Goal: Task Accomplishment & Management: Complete application form

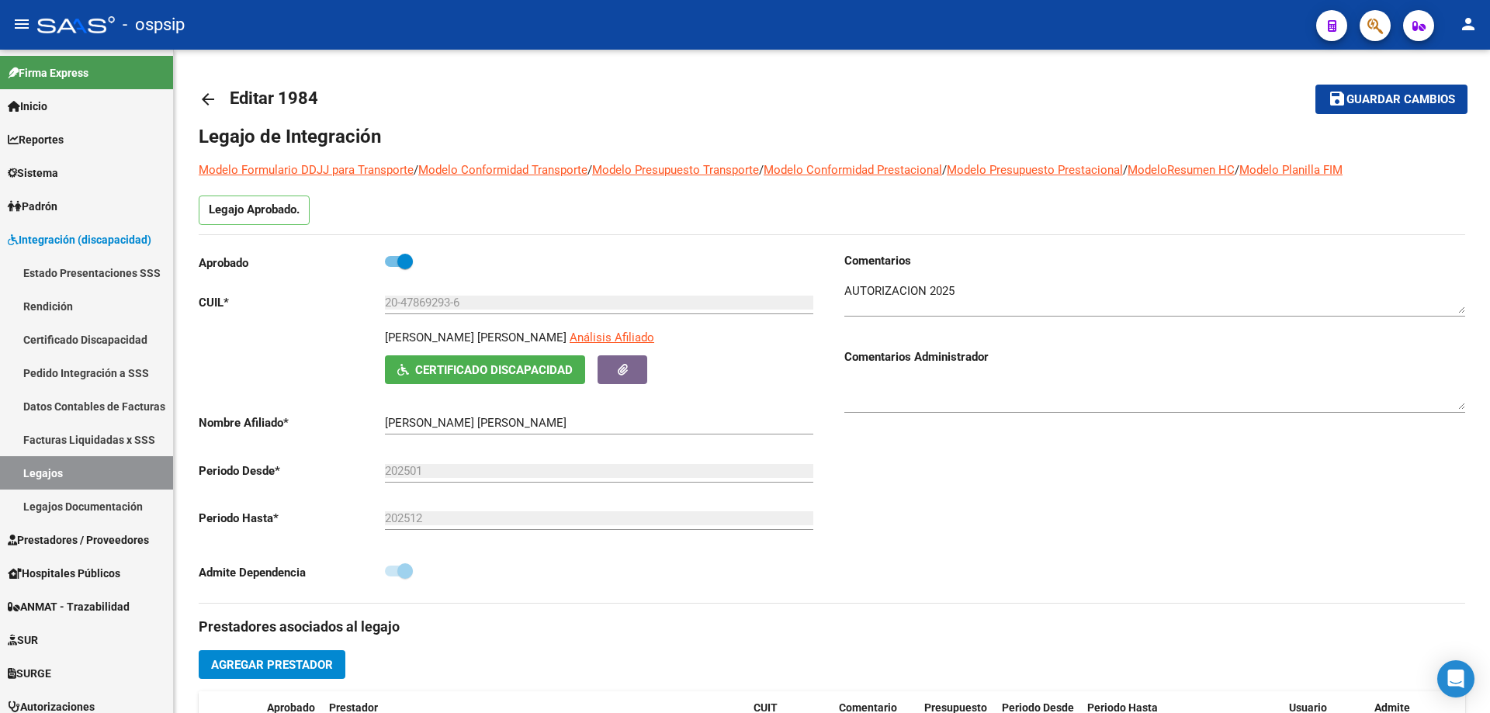
scroll to position [233, 0]
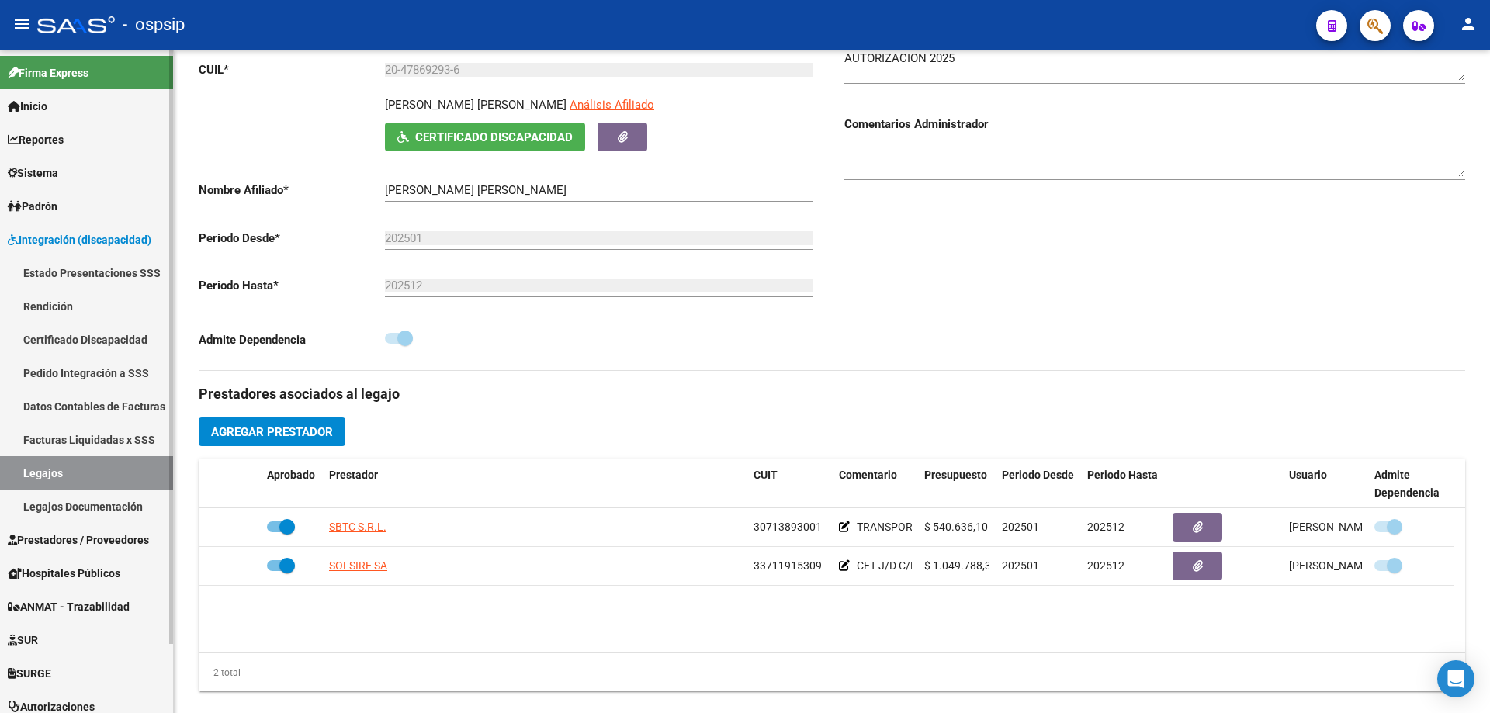
click at [50, 480] on link "Legajos" at bounding box center [86, 472] width 173 height 33
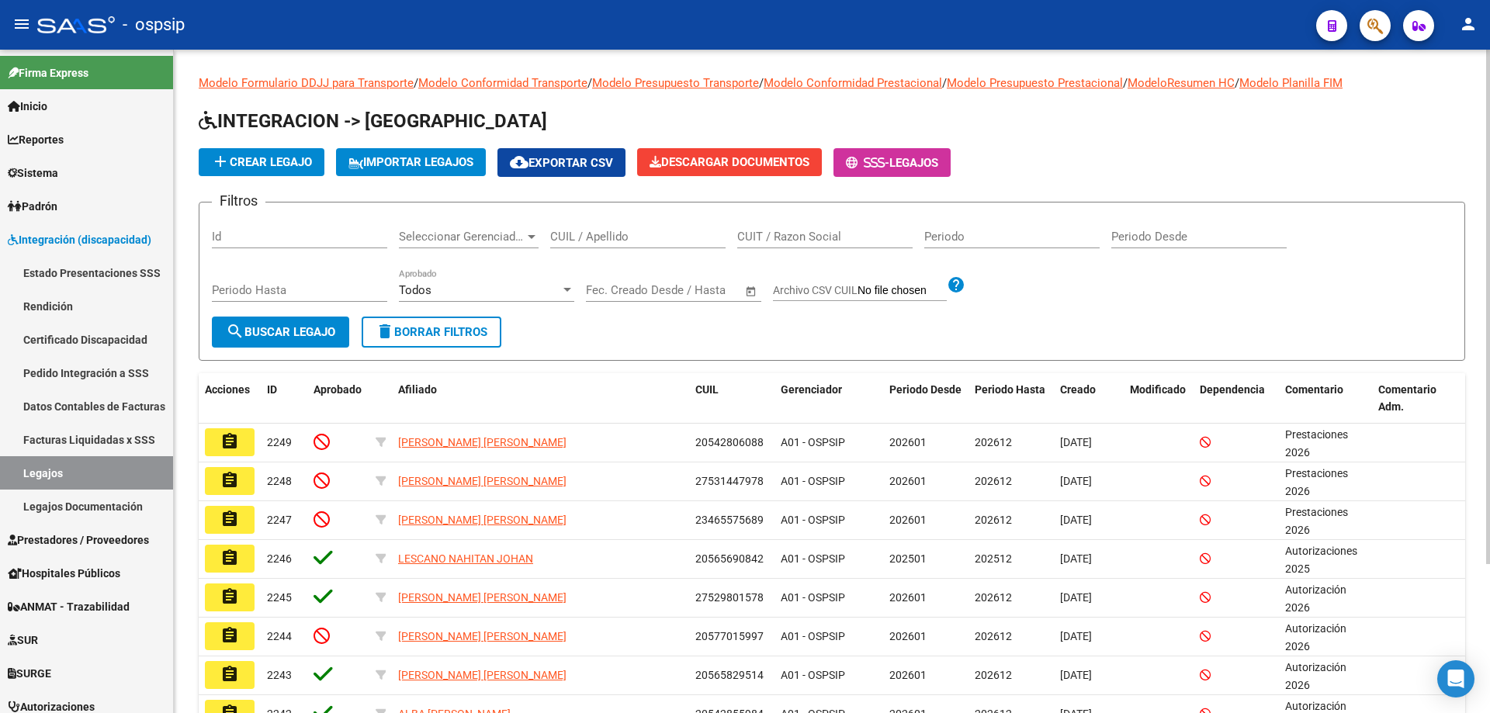
click at [580, 236] on input "CUIL / Apellido" at bounding box center [637, 237] width 175 height 14
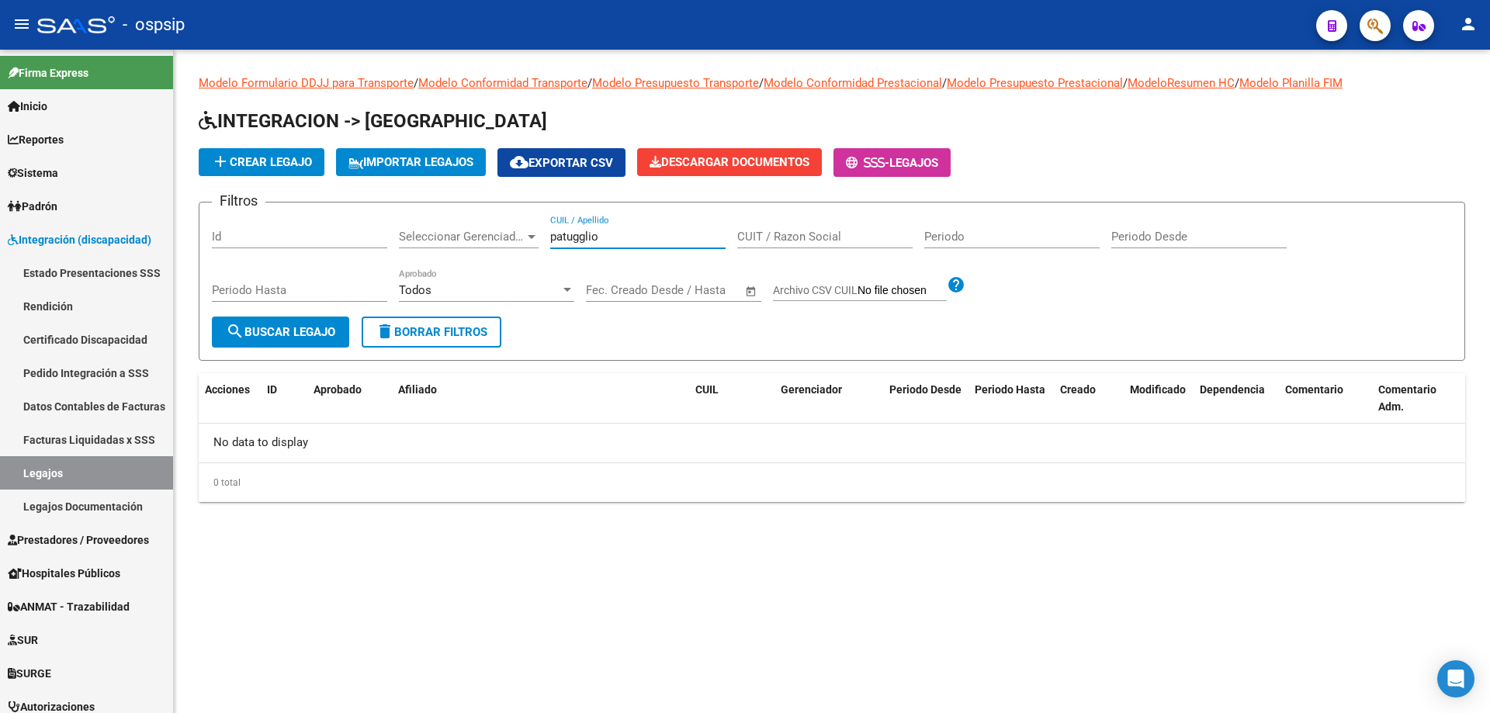
click at [583, 241] on input "patugglio" at bounding box center [637, 237] width 175 height 14
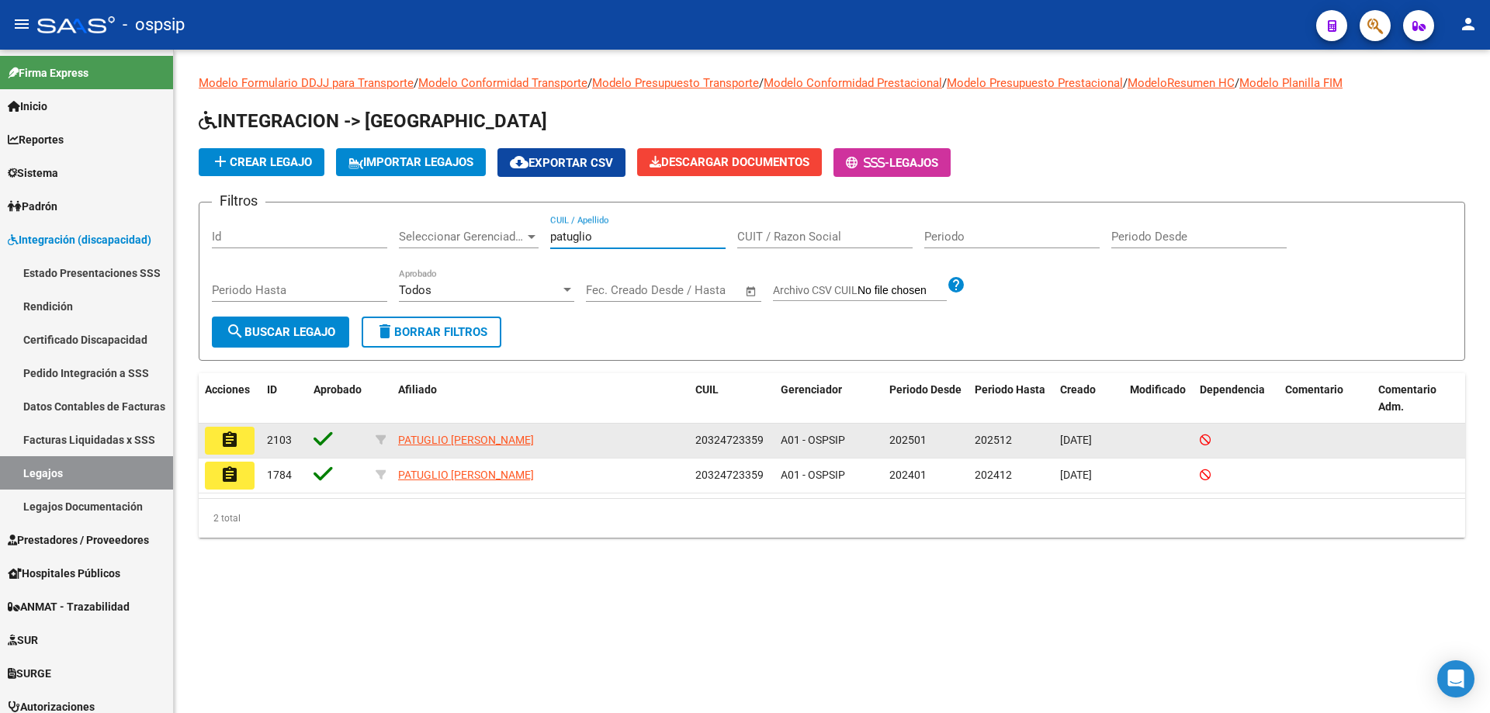
type input "patuglio"
click at [230, 437] on mat-icon "assignment" at bounding box center [229, 440] width 19 height 19
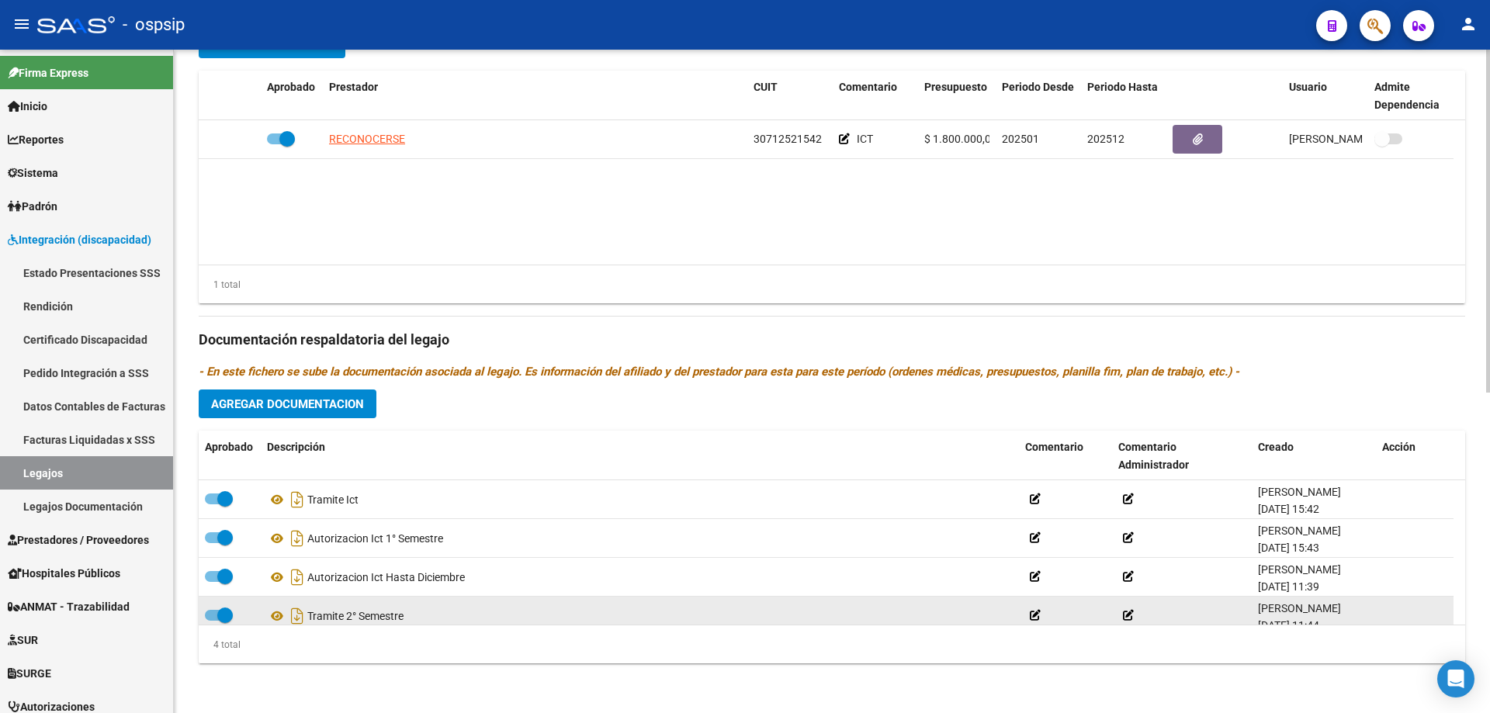
scroll to position [16, 0]
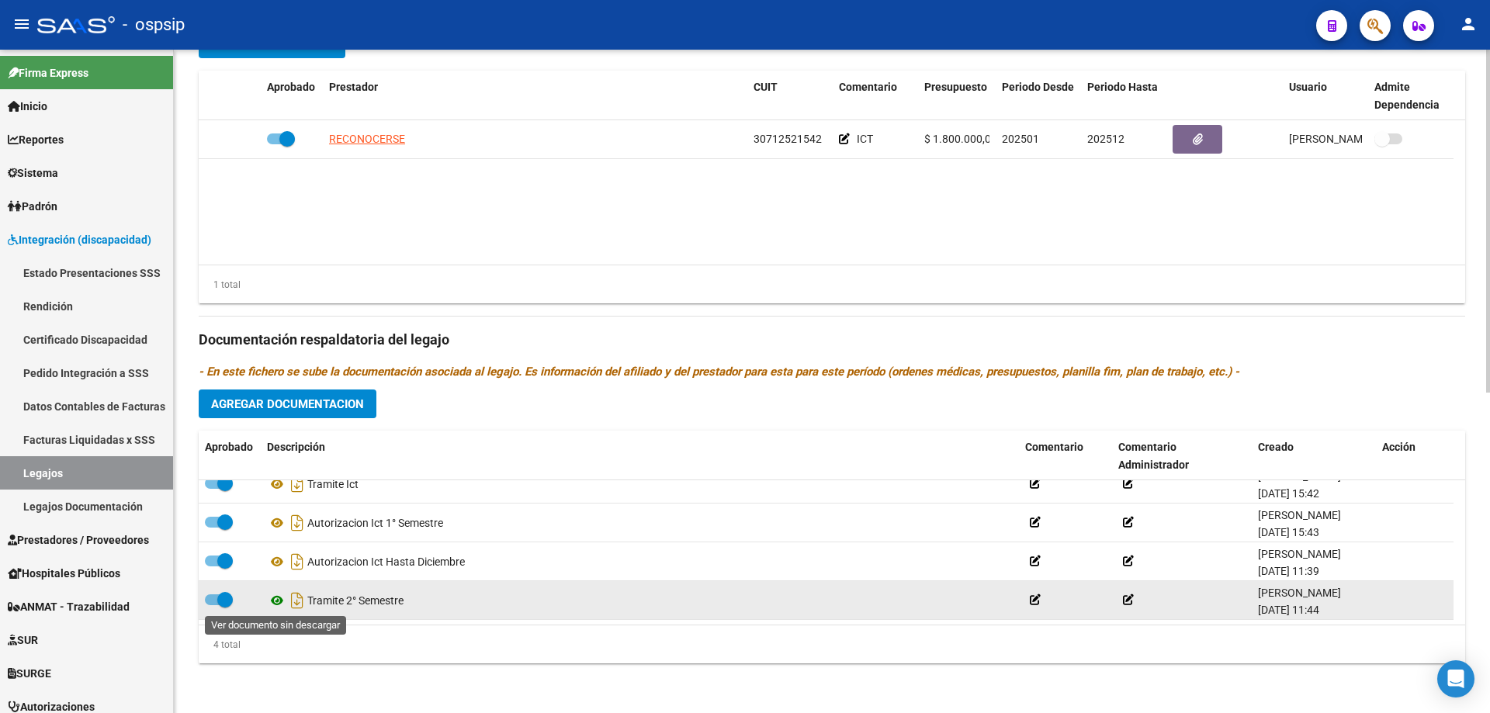
click at [279, 603] on icon at bounding box center [277, 600] width 20 height 19
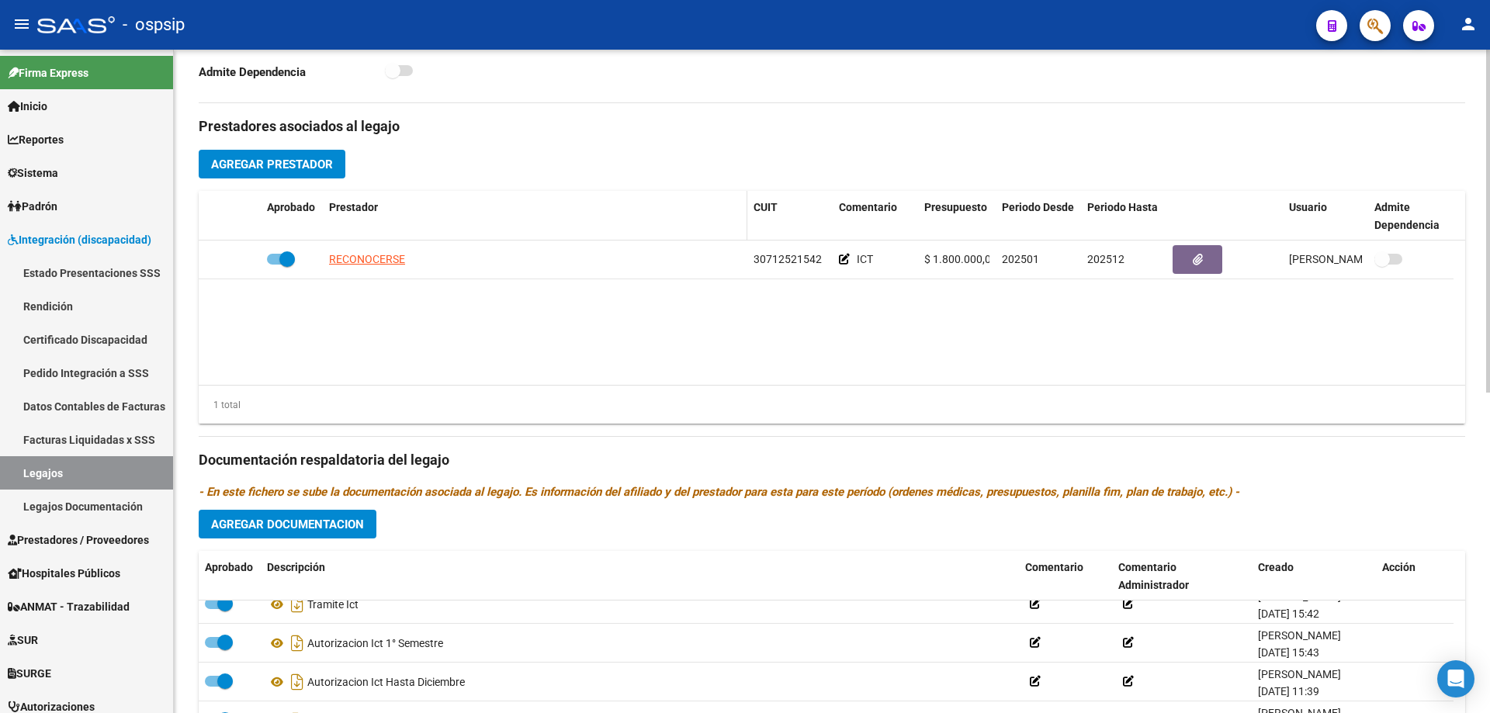
scroll to position [388, 0]
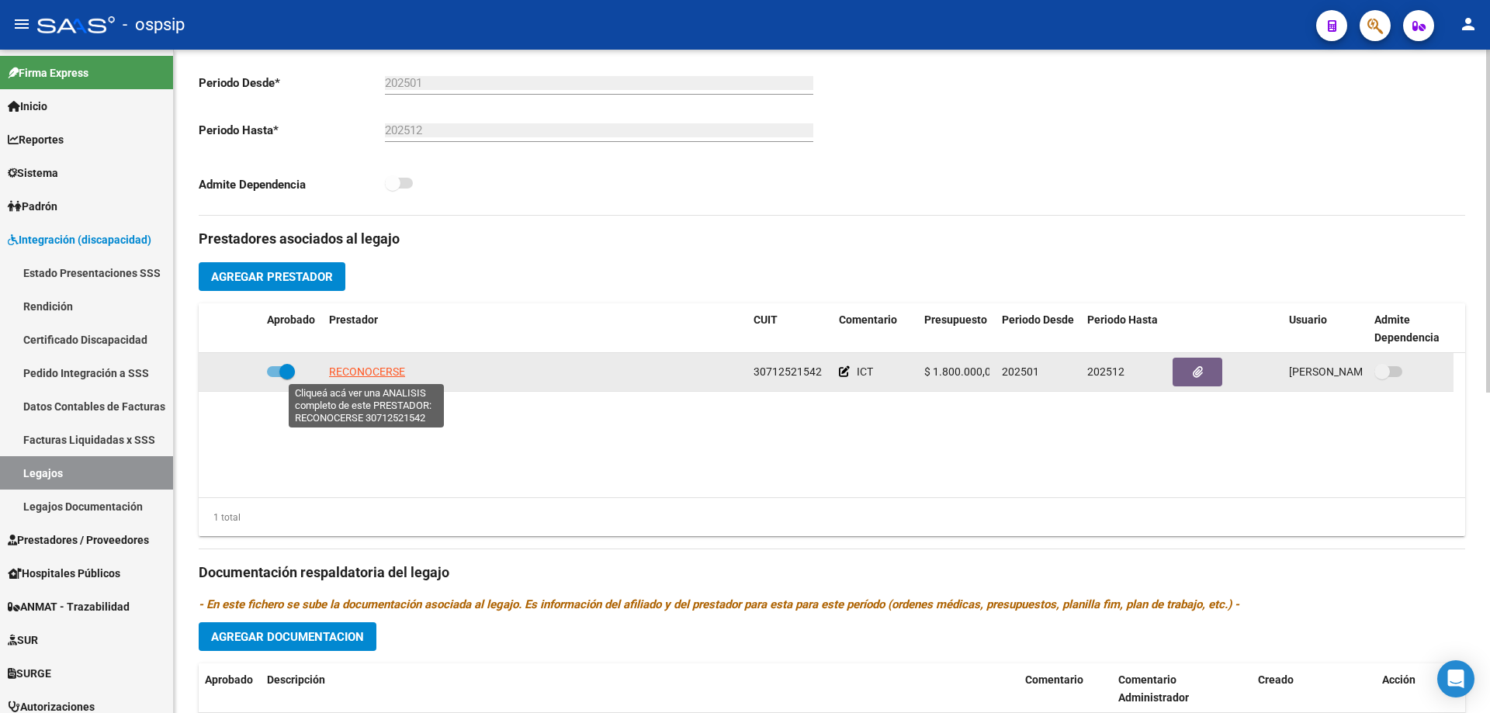
click at [364, 376] on span "RECONOCERSE" at bounding box center [367, 371] width 76 height 12
type textarea "30712521542"
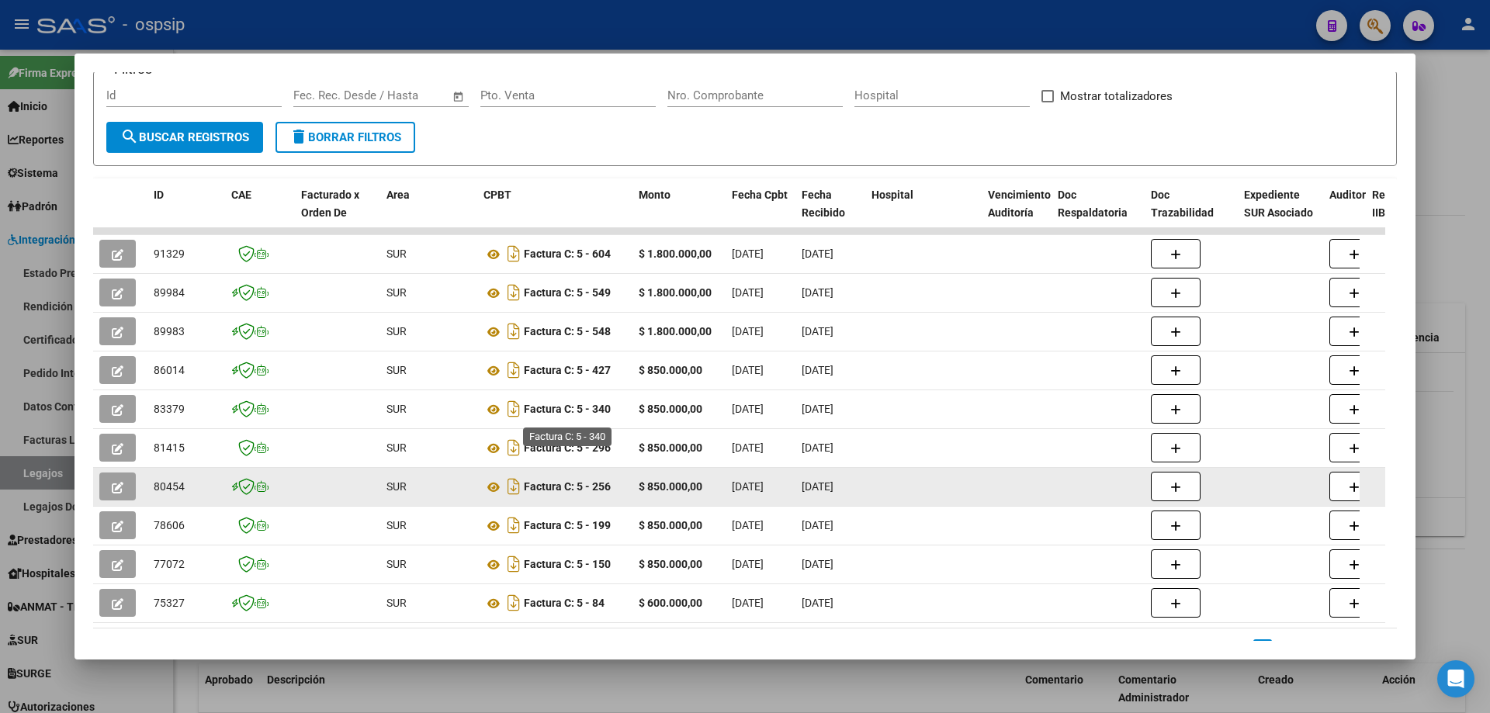
scroll to position [277, 0]
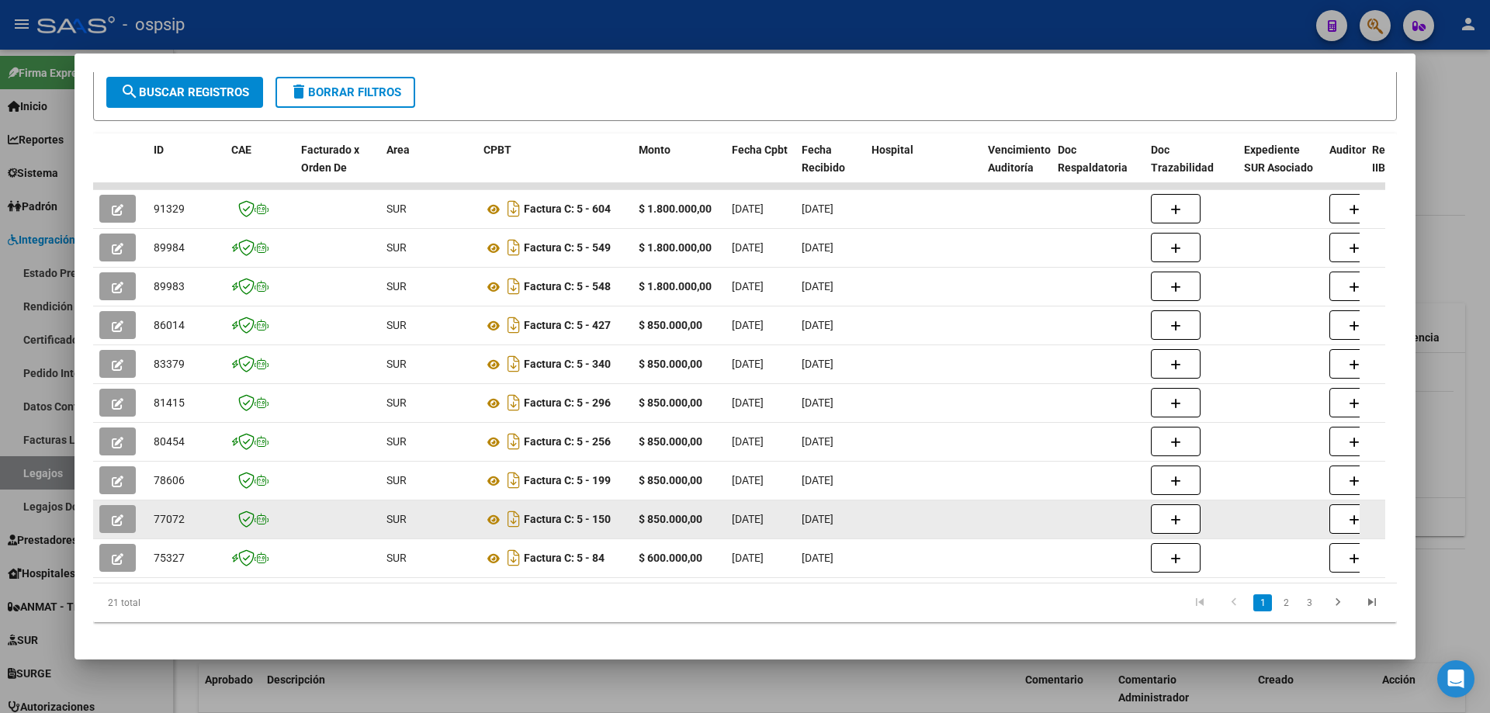
click at [118, 514] on icon "button" at bounding box center [118, 520] width 12 height 12
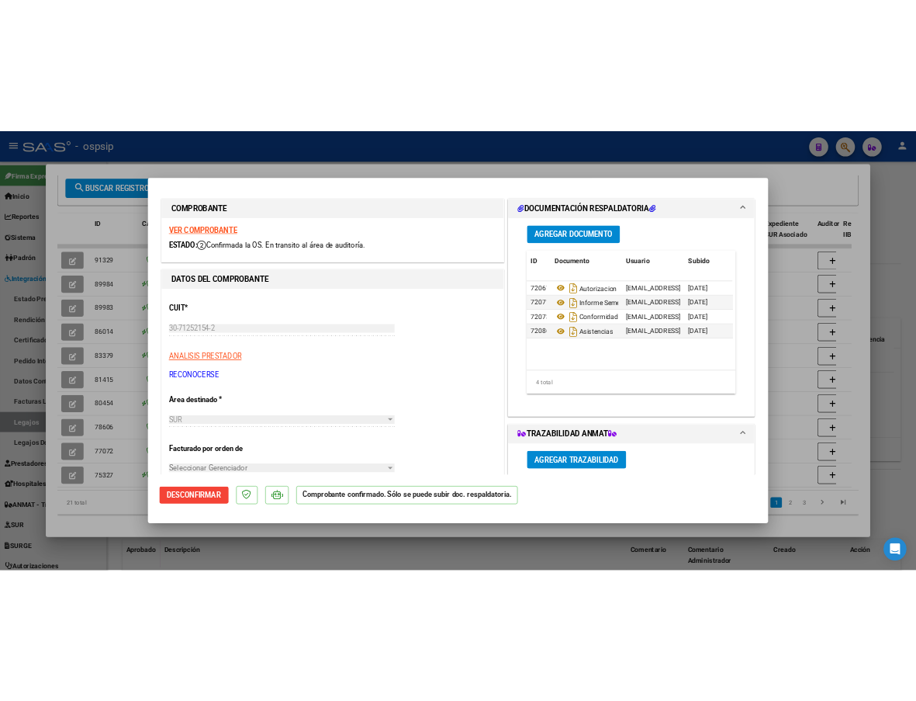
scroll to position [0, 0]
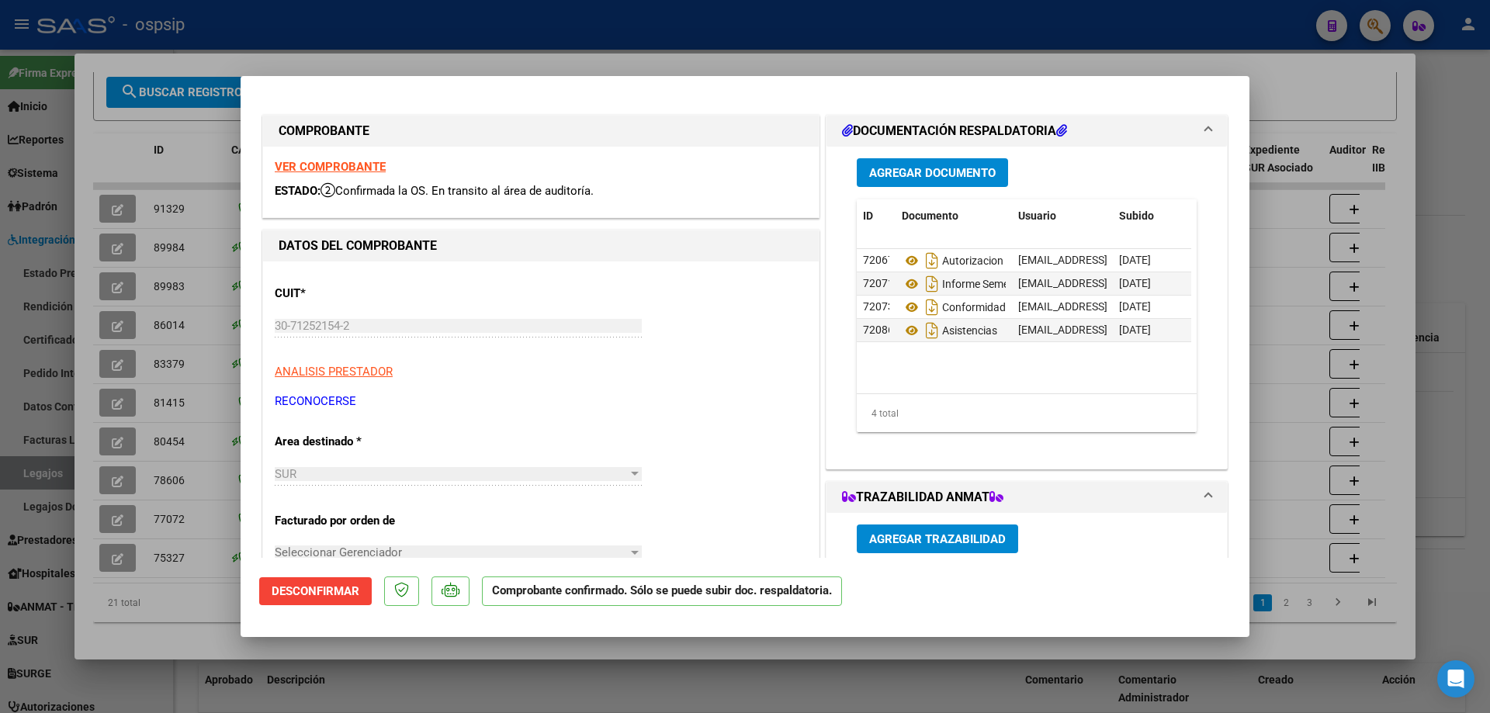
click at [347, 167] on strong "VER COMPROBANTE" at bounding box center [330, 167] width 111 height 14
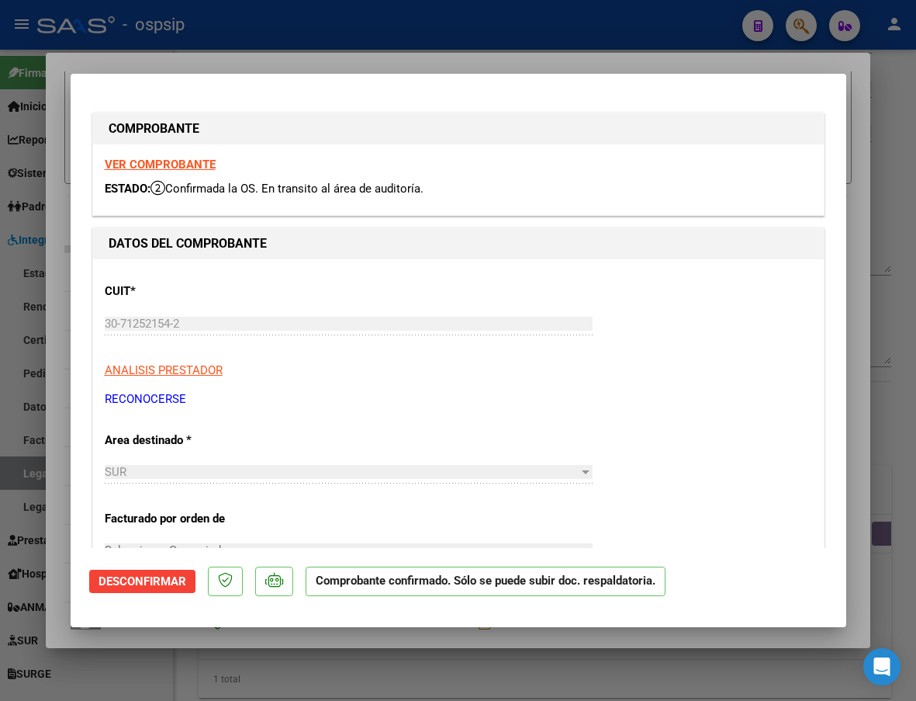
scroll to position [305, 0]
click at [904, 215] on div at bounding box center [458, 350] width 916 height 701
type input "$ 0,00"
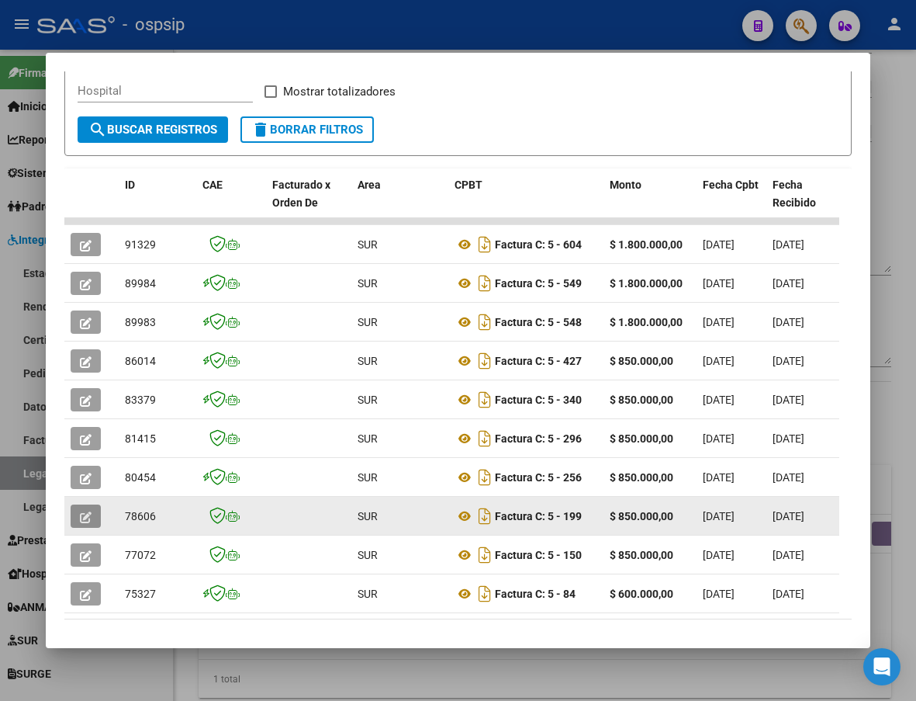
click at [84, 511] on icon "button" at bounding box center [86, 517] width 12 height 12
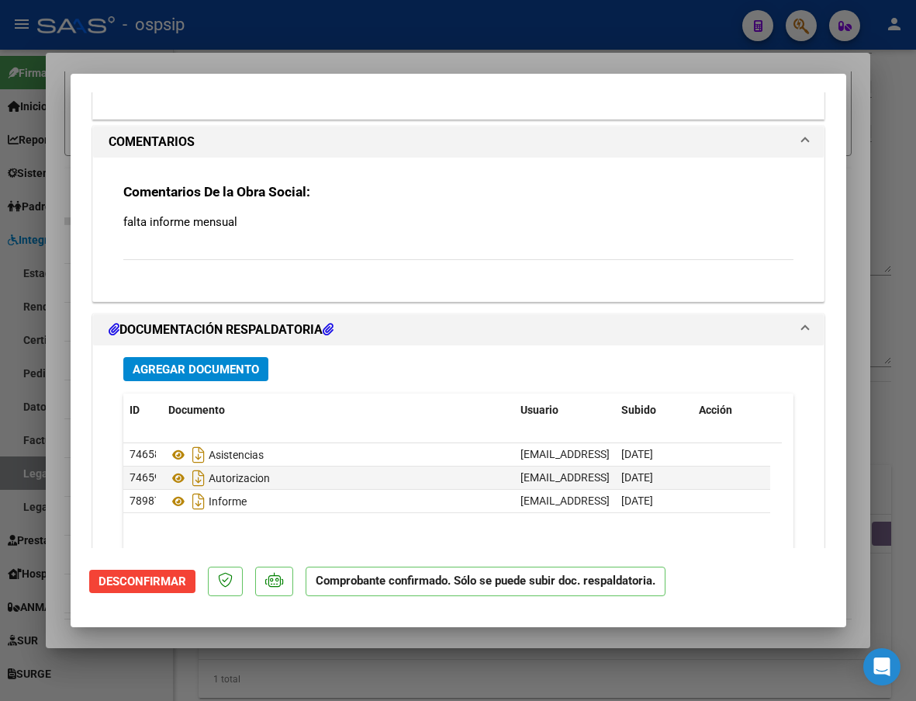
scroll to position [1474, 0]
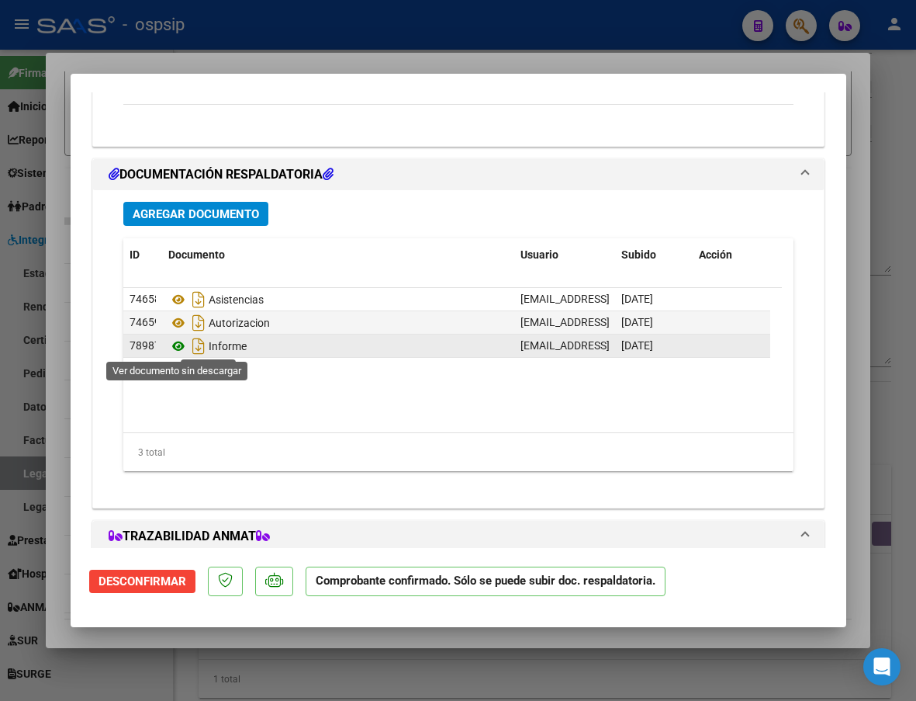
click at [179, 347] on icon at bounding box center [178, 346] width 20 height 19
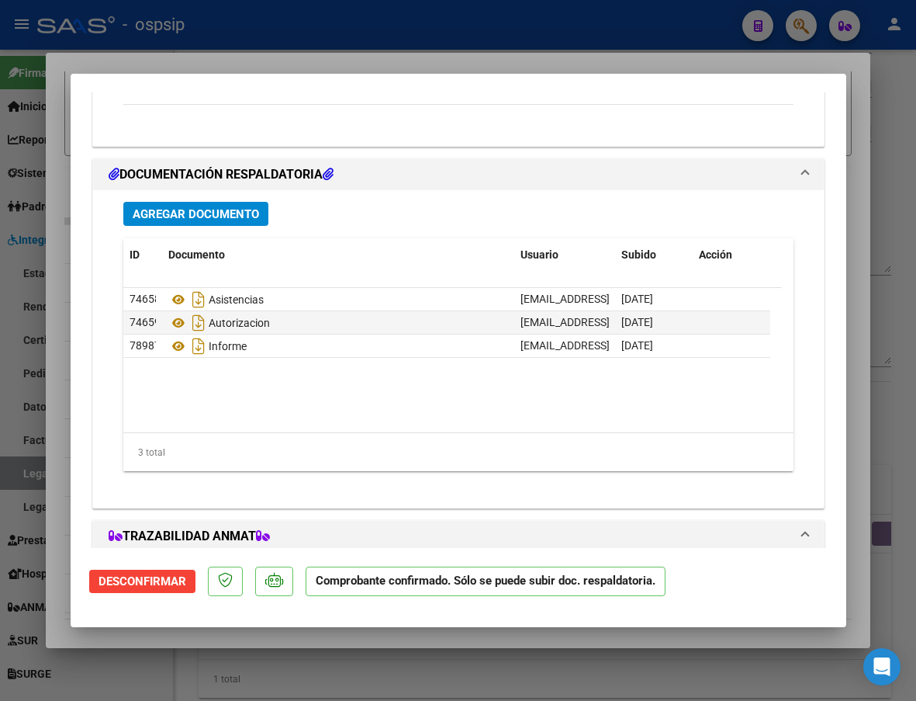
click at [881, 233] on div at bounding box center [458, 350] width 916 height 701
type input "$ 0,00"
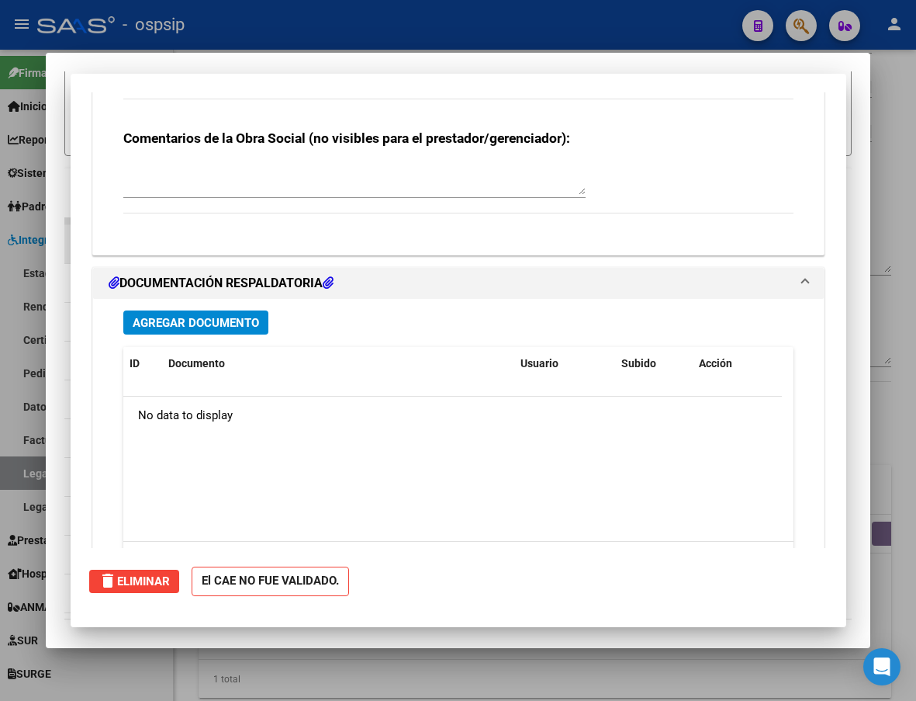
scroll to position [0, 0]
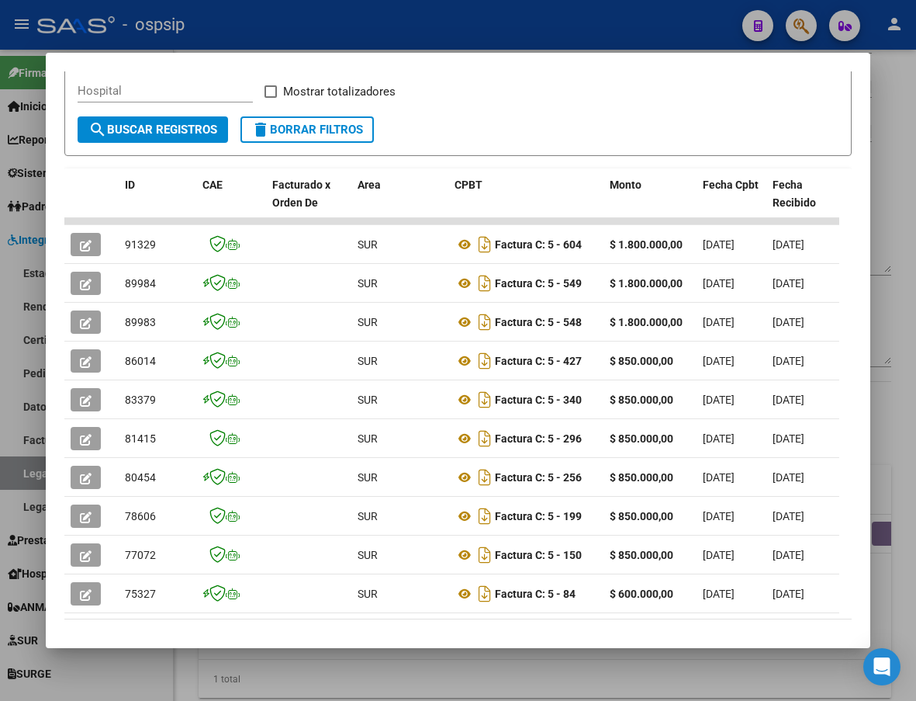
click at [407, 615] on div "Análisis Prestador - CUIT: 30712521542 cloud_download Exportar CSV ABM ARCA Imp…" at bounding box center [458, 233] width 788 height 907
click at [900, 175] on div at bounding box center [458, 350] width 916 height 701
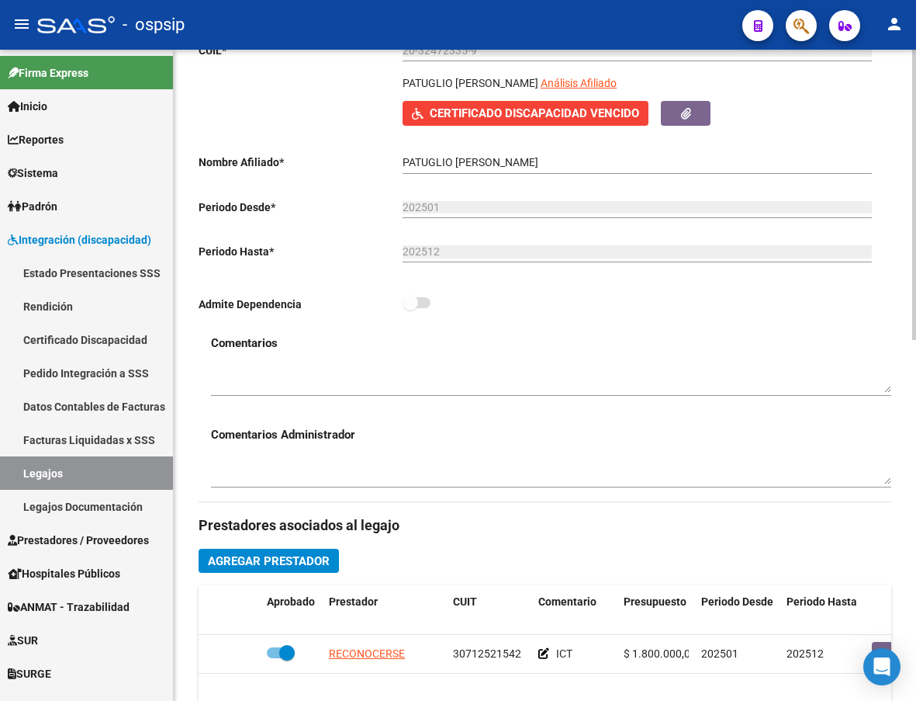
scroll to position [155, 0]
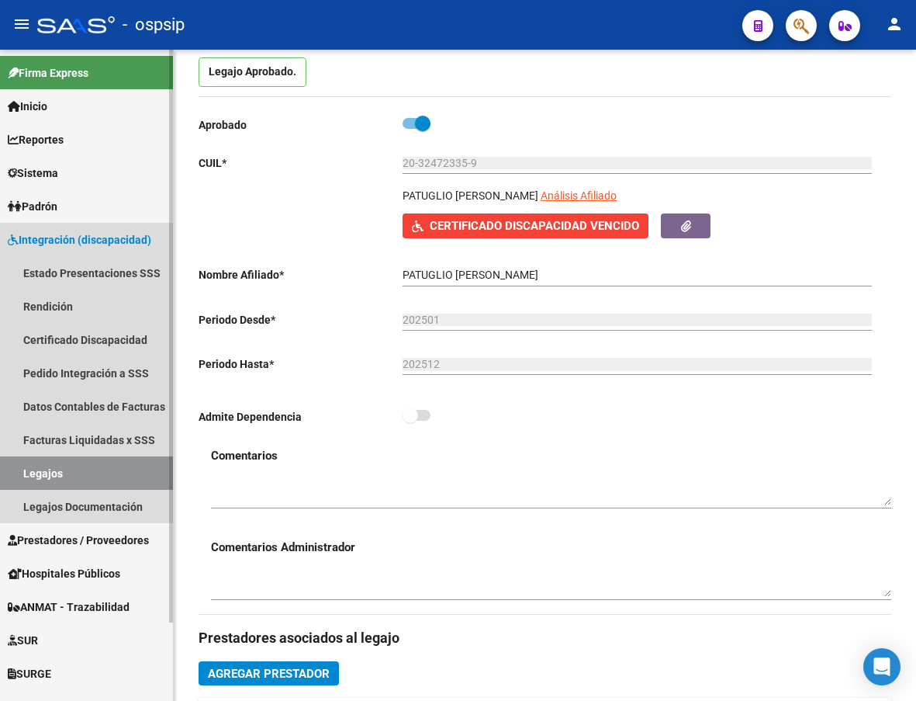
click at [33, 474] on link "Legajos" at bounding box center [86, 472] width 173 height 33
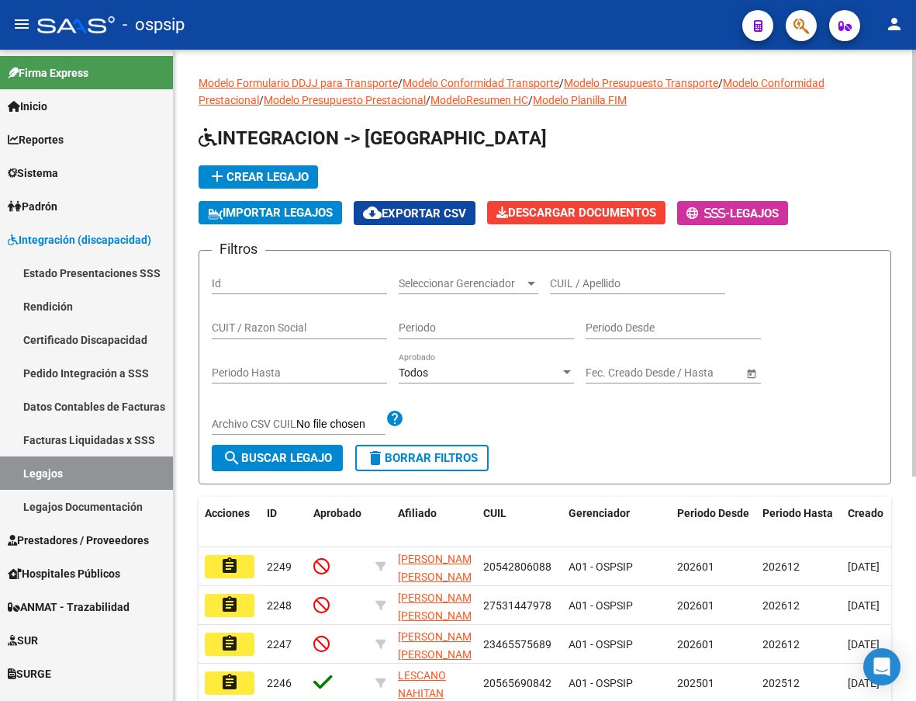
click at [612, 279] on input "CUIL / Apellido" at bounding box center [637, 283] width 175 height 13
click at [873, 425] on div "Filtros Id Seleccionar Gerenciador Seleccionar Gerenciador CUIL / Apellido CUIT…" at bounding box center [545, 354] width 667 height 182
paste input "20390610670"
type input "20390610670"
click at [259, 465] on span "search Buscar Legajo" at bounding box center [277, 458] width 109 height 14
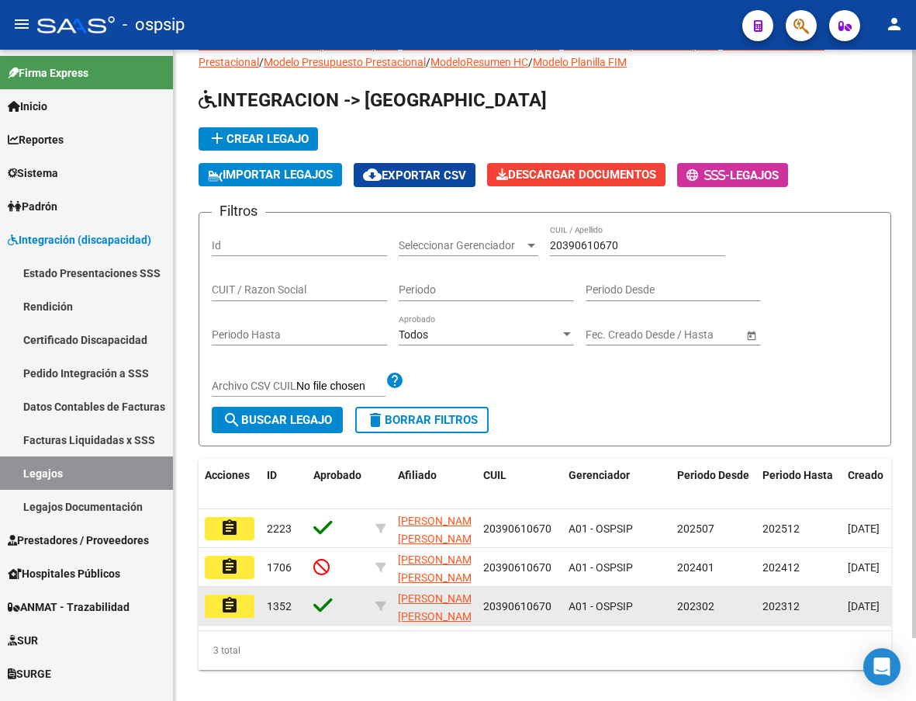
scroll to position [70, 0]
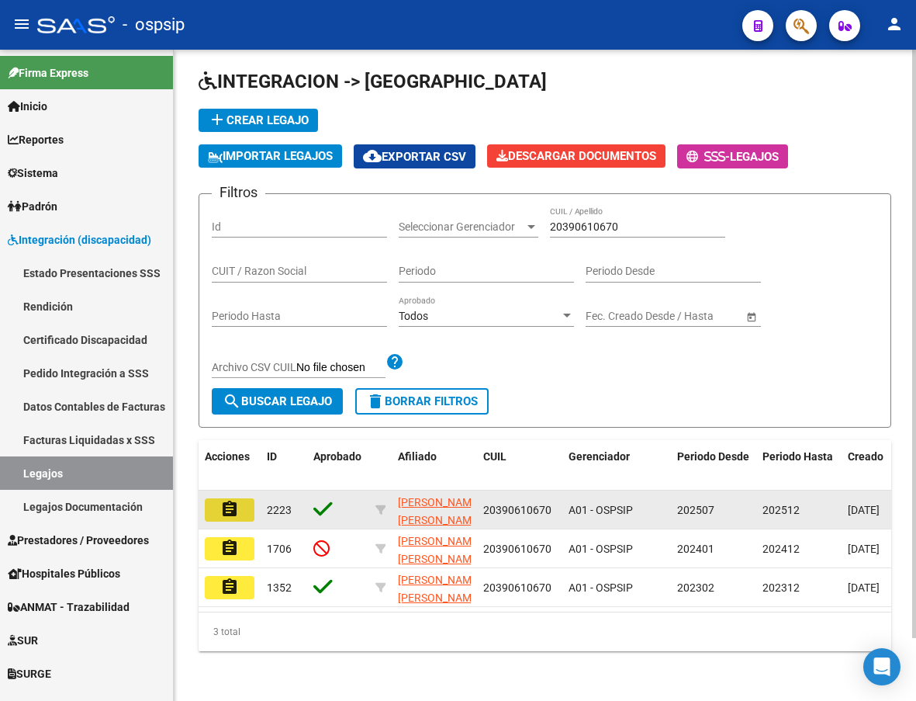
click at [234, 500] on mat-icon "assignment" at bounding box center [229, 509] width 19 height 19
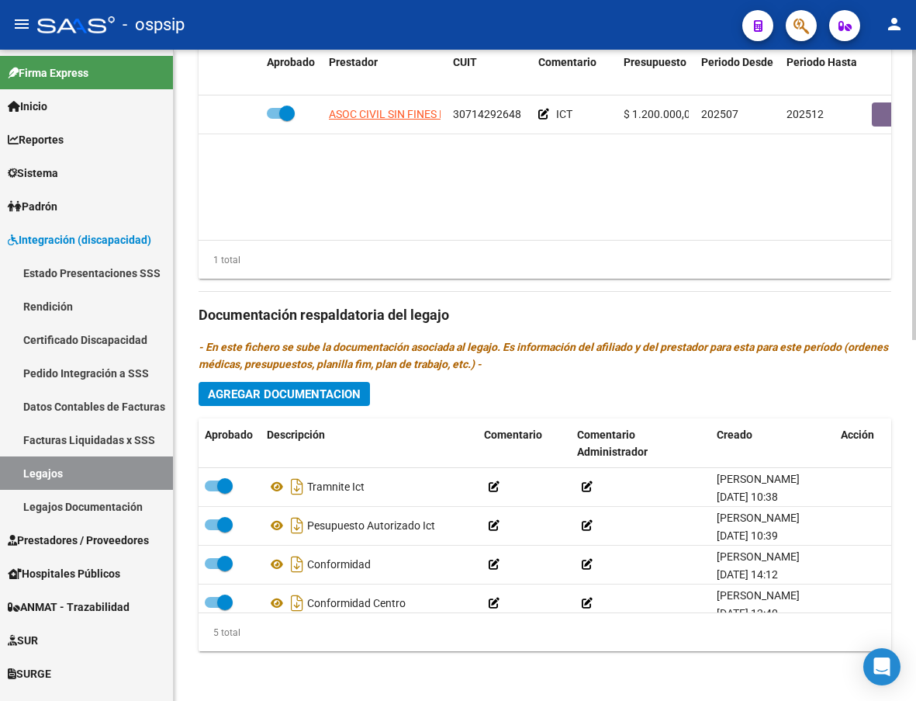
scroll to position [498, 0]
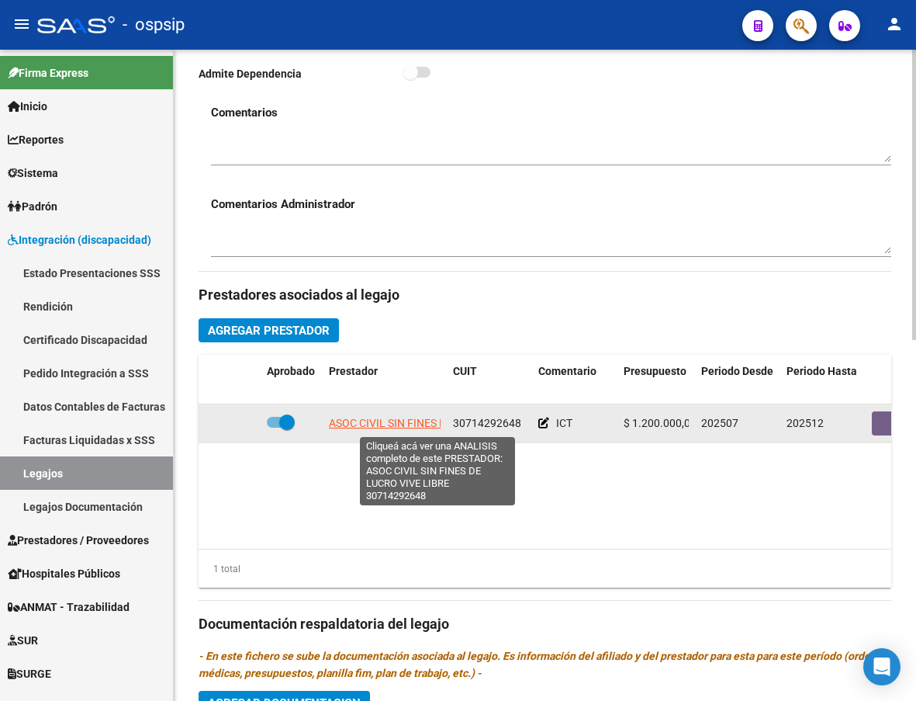
click at [367, 417] on span "ASOC CIVIL SIN FINES DE LUCRO VIVE LIBRE" at bounding box center [438, 423] width 218 height 12
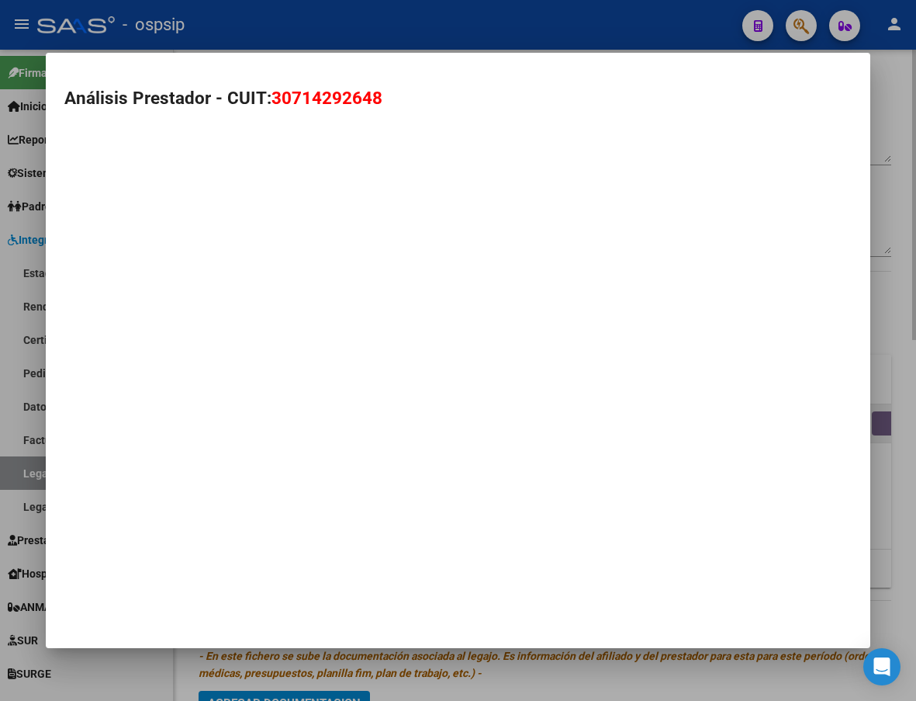
type textarea "30714292648"
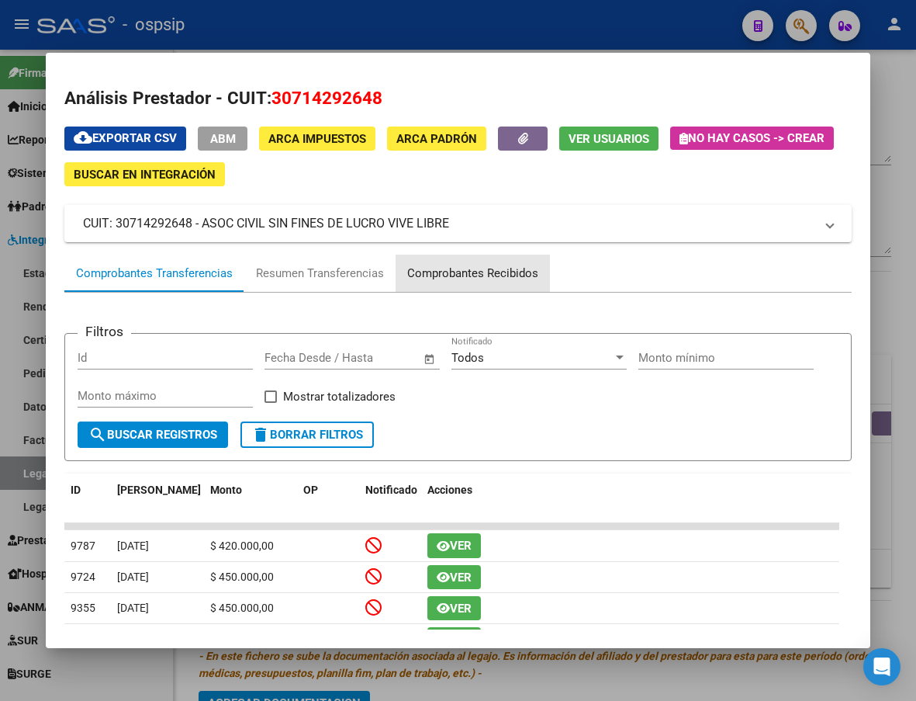
click at [516, 265] on div "Comprobantes Recibidos" at bounding box center [472, 274] width 131 height 18
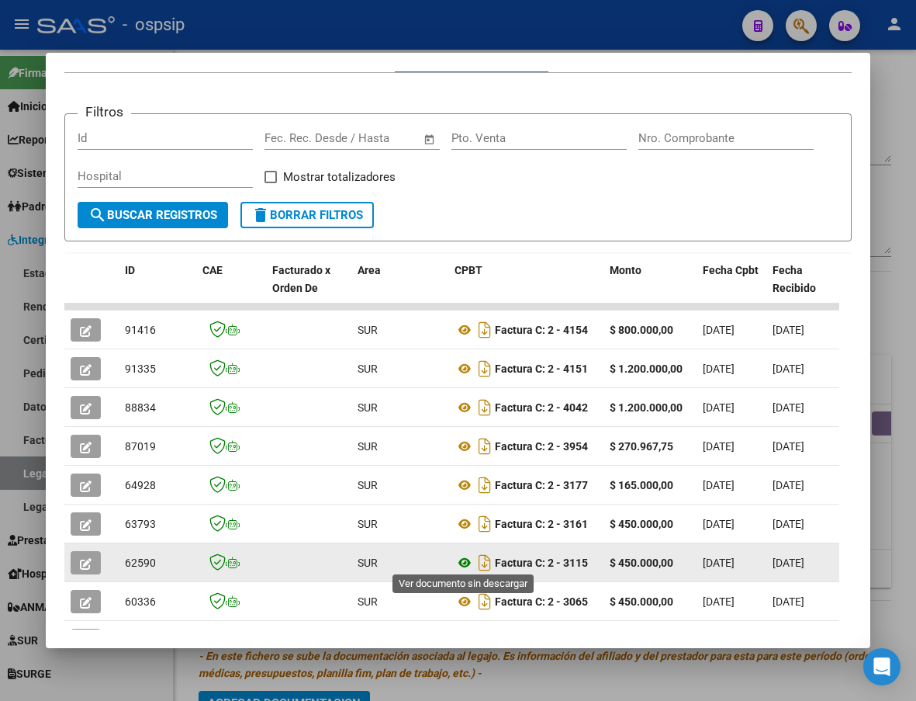
scroll to position [297, 0]
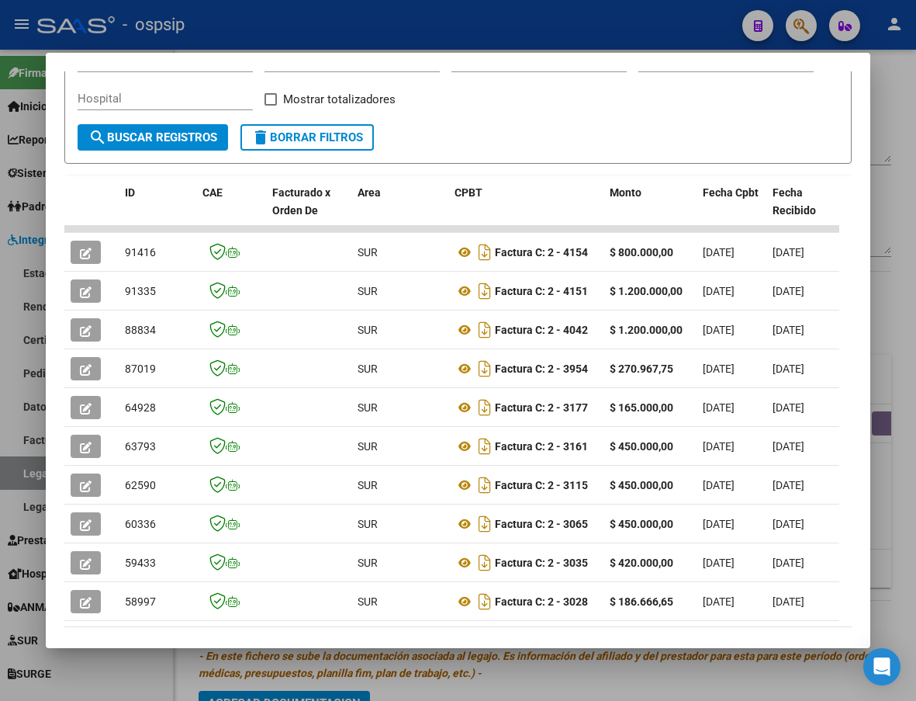
click at [580, 676] on div at bounding box center [458, 350] width 916 height 701
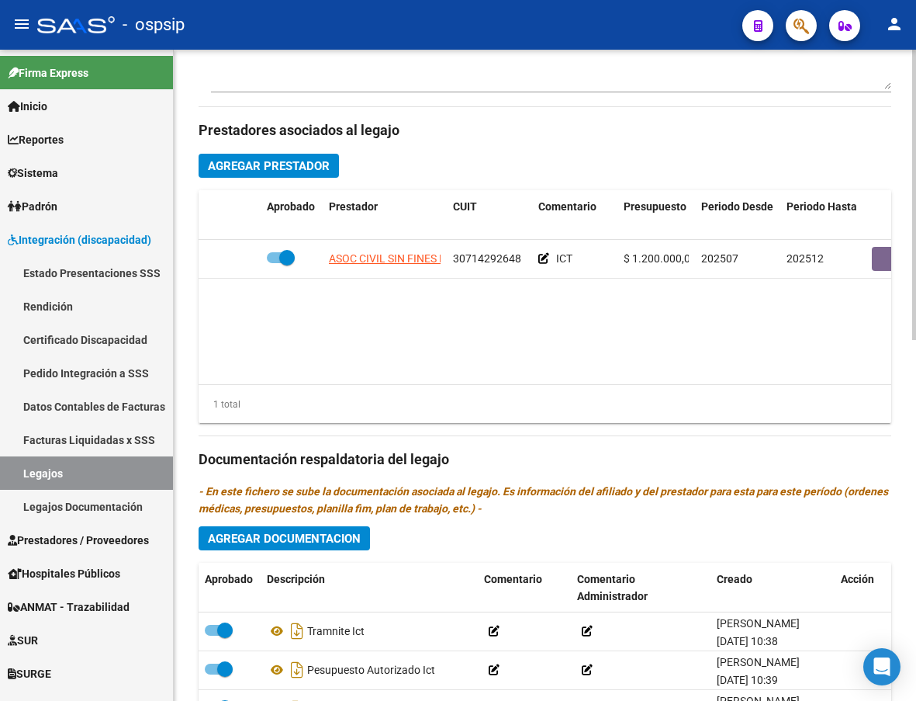
scroll to position [731, 0]
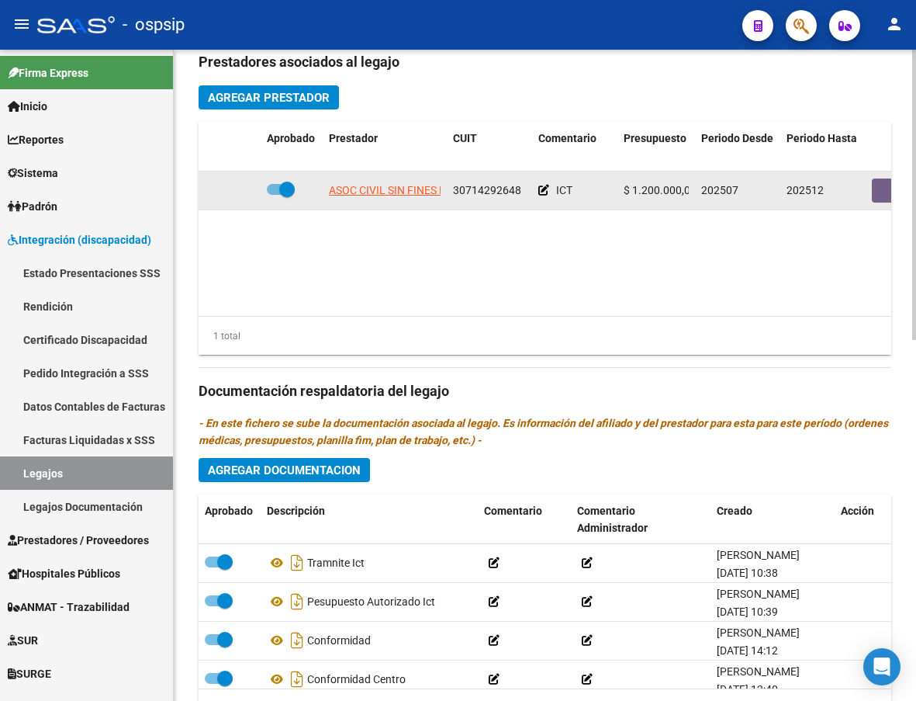
click at [380, 178] on datatable-body-cell "ASOC CIVIL SIN FINES DE LUCRO VIVE LIBRE" at bounding box center [385, 190] width 124 height 38
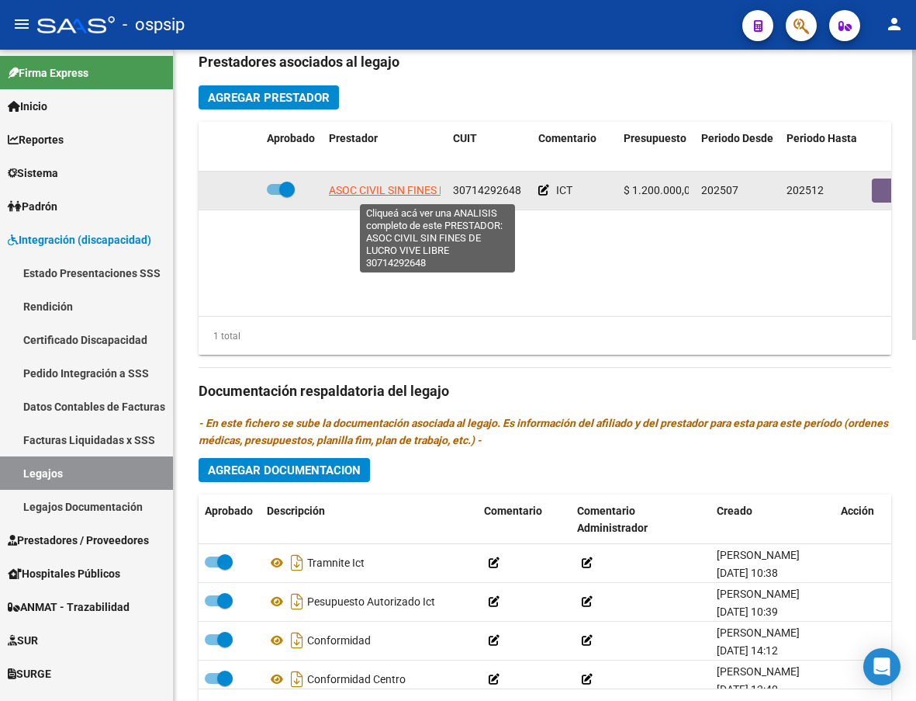
click at [379, 192] on span "ASOC CIVIL SIN FINES DE LUCRO VIVE LIBRE" at bounding box center [438, 190] width 218 height 12
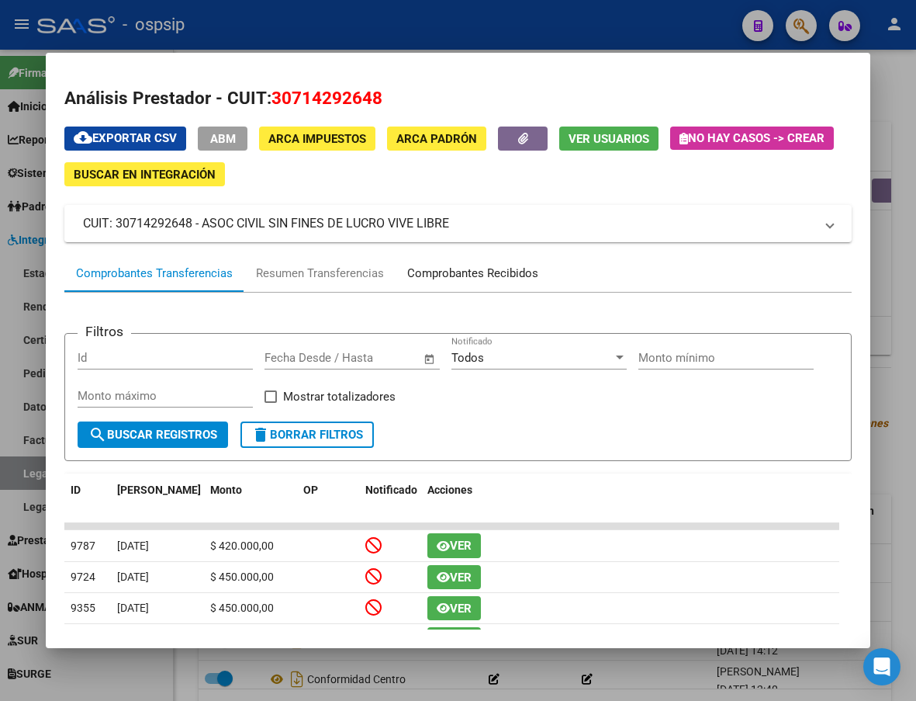
click at [454, 262] on div "Comprobantes Recibidos" at bounding box center [473, 273] width 154 height 37
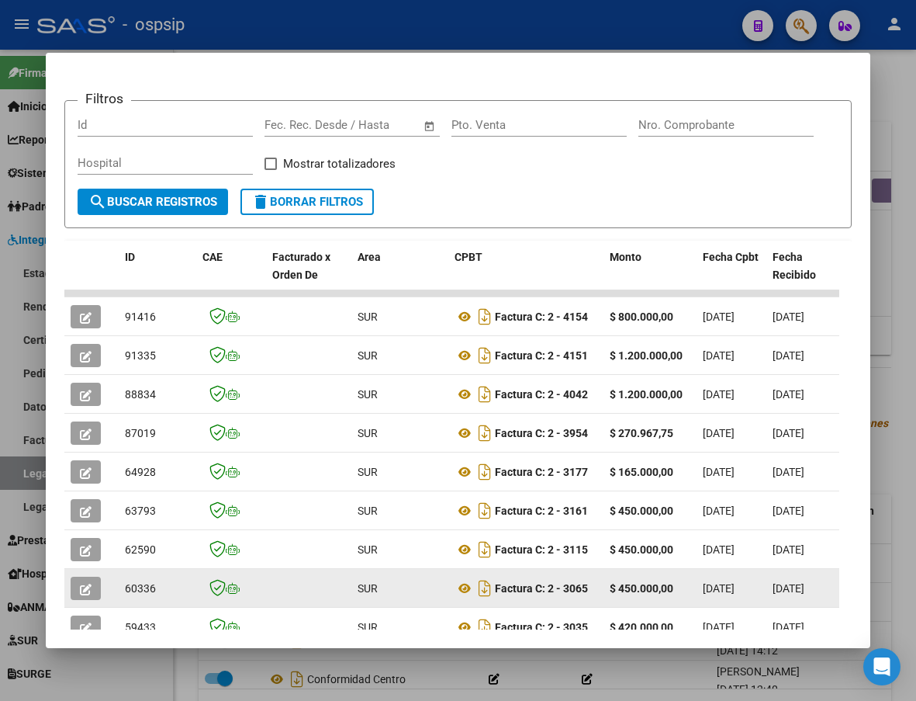
scroll to position [310, 0]
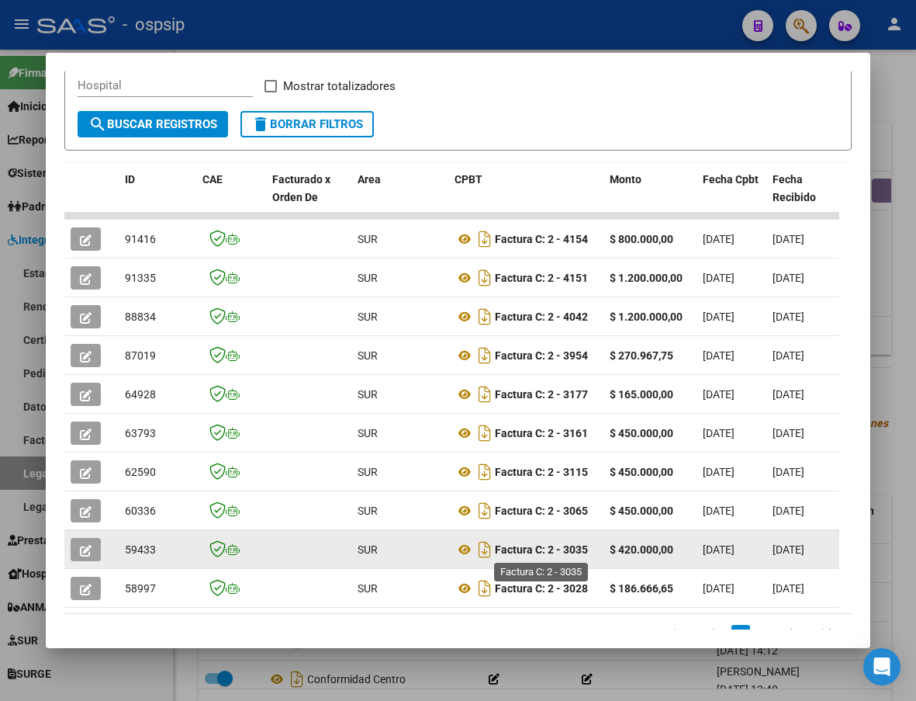
click at [570, 555] on strong "Factura C: 2 - 3035" at bounding box center [541, 549] width 93 height 12
click at [81, 556] on button "button" at bounding box center [86, 549] width 30 height 23
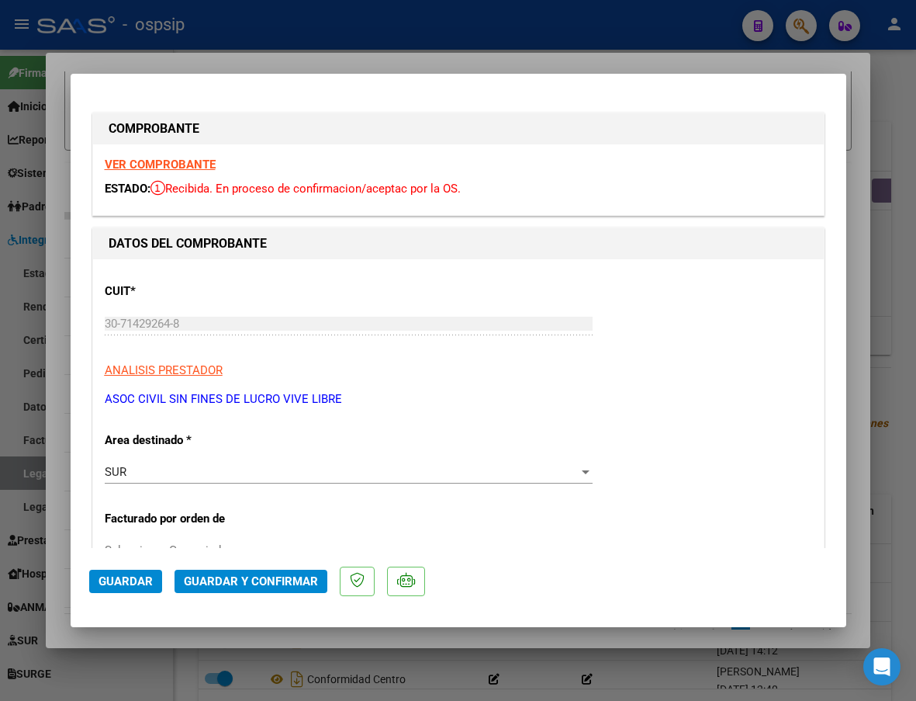
click at [143, 169] on strong "VER COMPROBANTE" at bounding box center [160, 165] width 111 height 14
click at [881, 383] on div at bounding box center [458, 350] width 916 height 701
type input "$ 0,00"
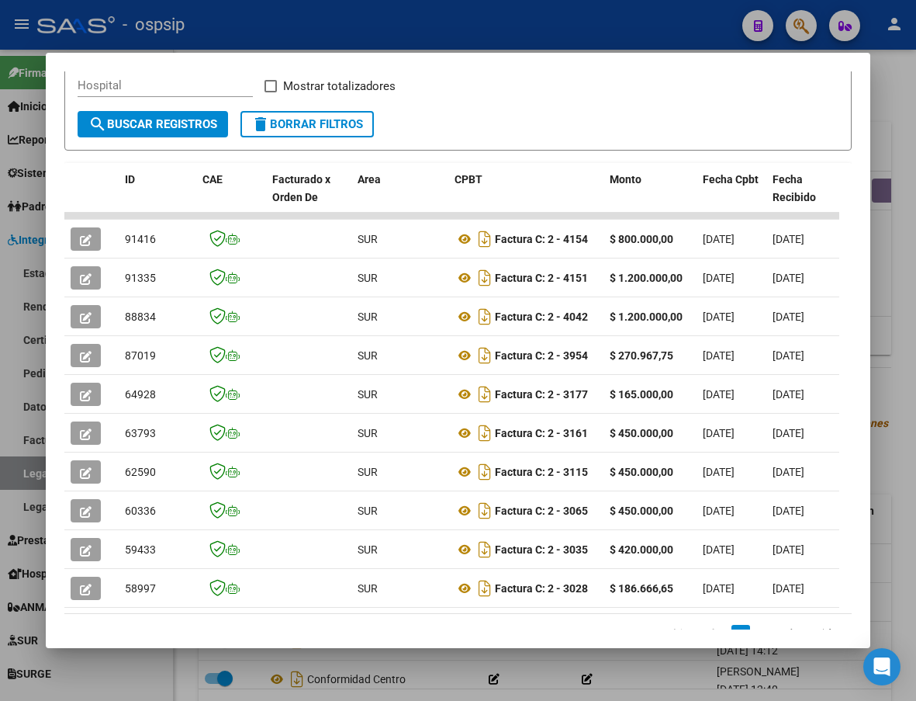
click at [662, 668] on div at bounding box center [458, 350] width 916 height 701
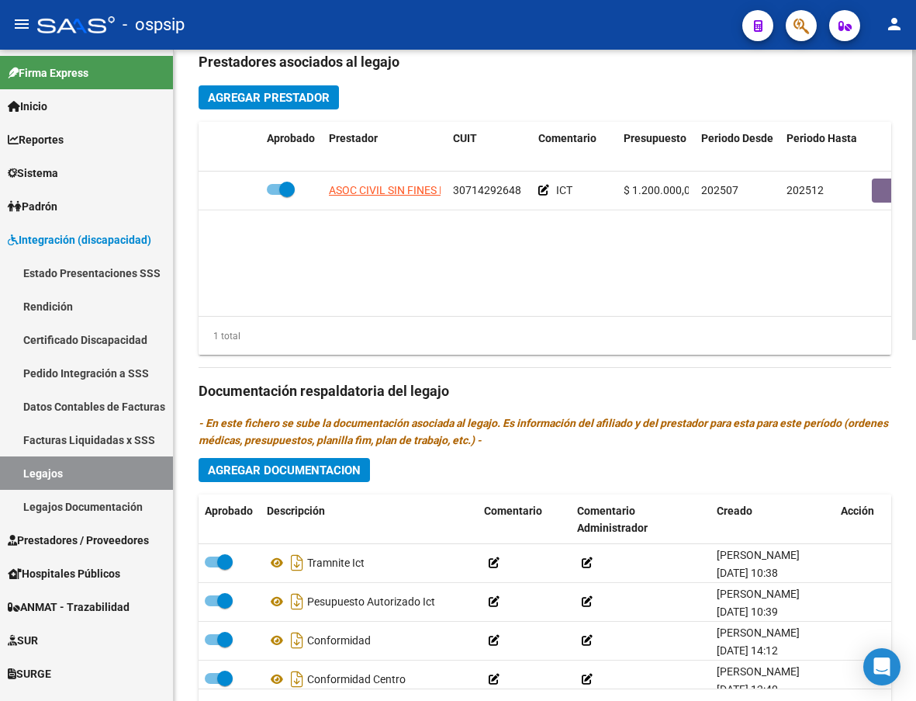
click at [843, 256] on datatable-body "ASOC CIVIL SIN FINES DE LUCRO VIVE LIBRE 30714292648 ICT $ 1.200.000,00 202507 …" at bounding box center [545, 243] width 693 height 144
click at [78, 464] on link "Legajos" at bounding box center [86, 472] width 173 height 33
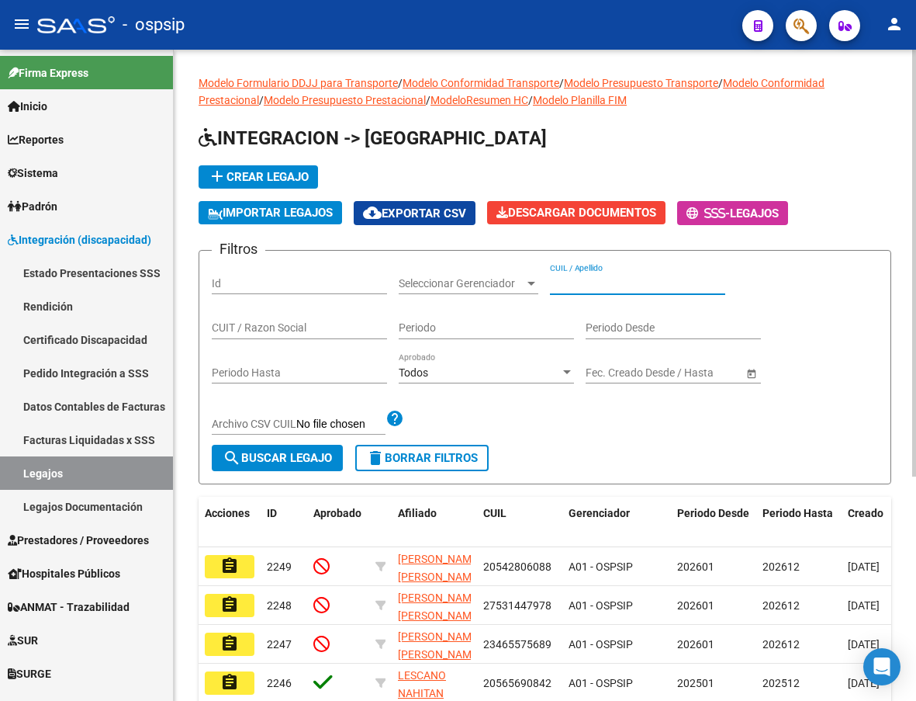
paste input "20283838936"
type input "20283838936"
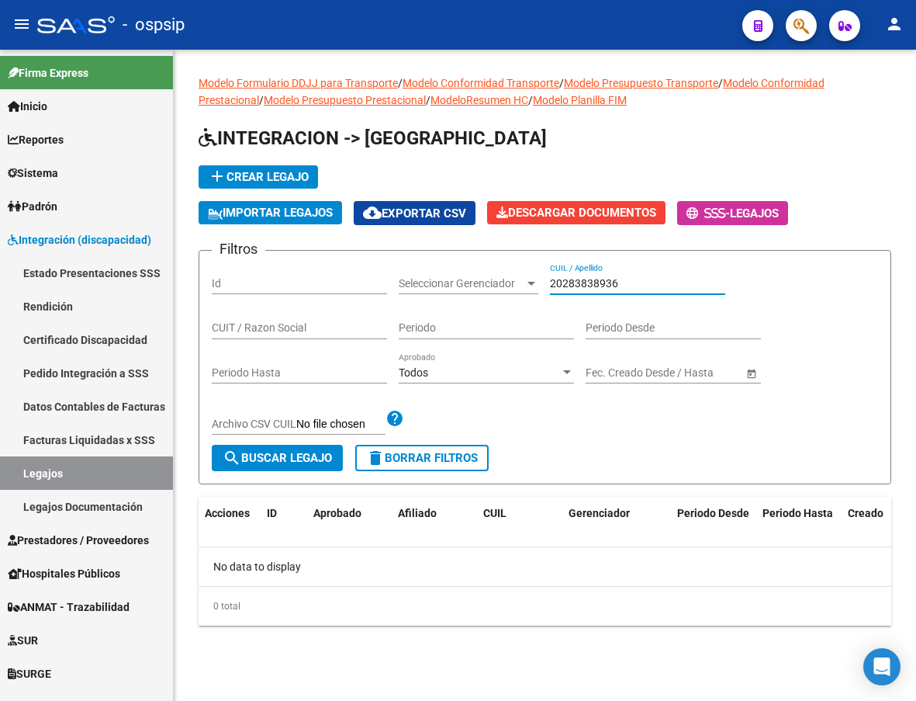
drag, startPoint x: 639, startPoint y: 287, endPoint x: 529, endPoint y: 277, distance: 110.7
click at [529, 277] on div "Filtros Id Seleccionar Gerenciador Seleccionar Gerenciador 20283838936 CUIL / A…" at bounding box center [545, 354] width 667 height 182
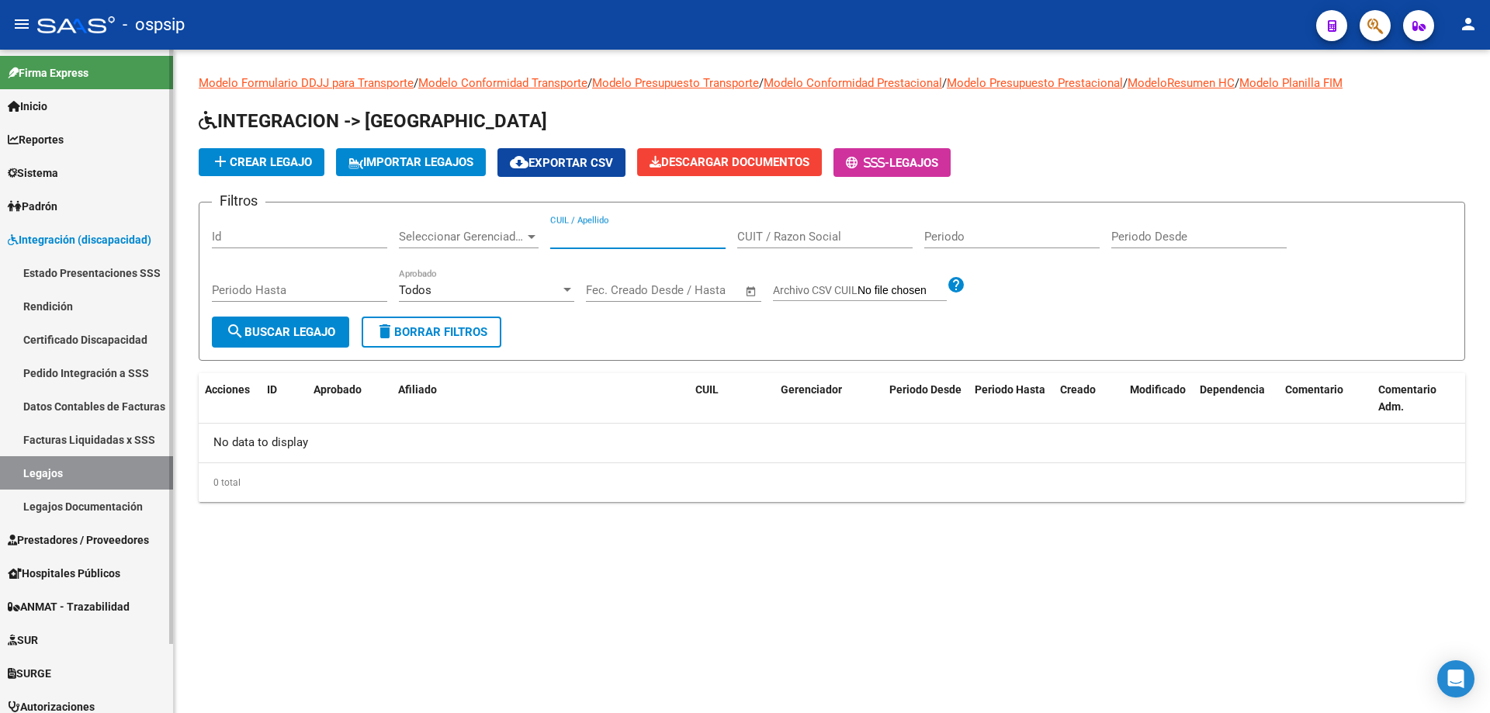
click at [50, 476] on link "Legajos" at bounding box center [86, 472] width 173 height 33
paste input "27586178313"
type input "27586178313"
click at [311, 328] on span "search Buscar Legajo" at bounding box center [280, 332] width 109 height 14
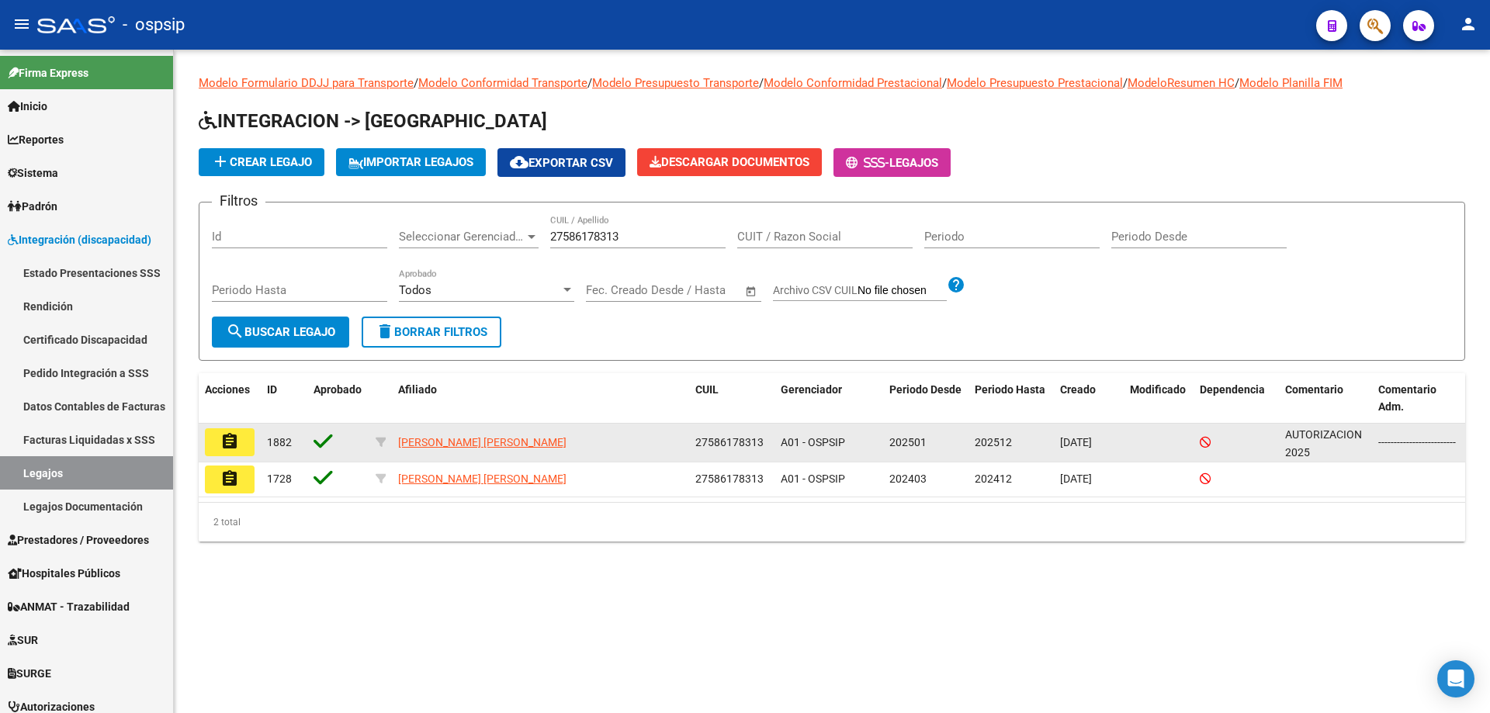
click at [240, 449] on button "assignment" at bounding box center [230, 442] width 50 height 28
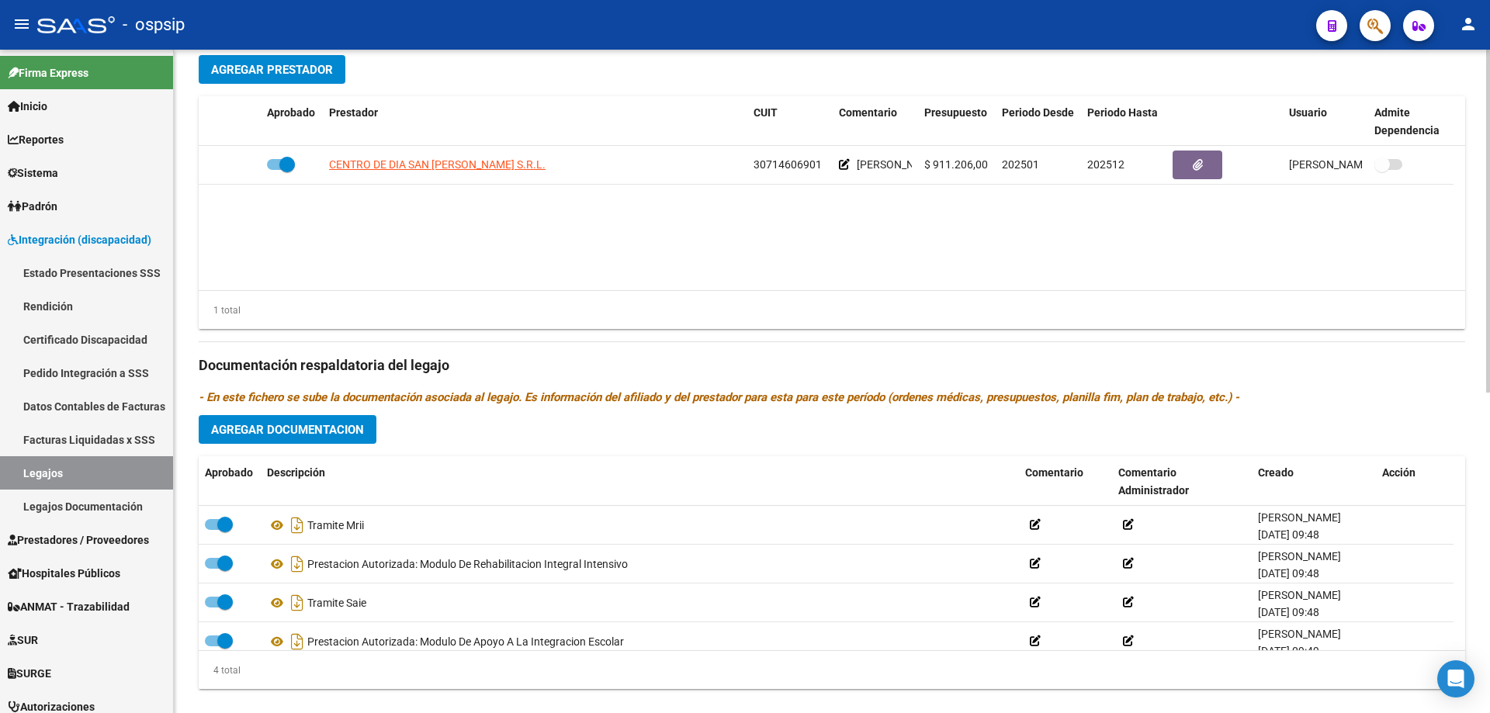
scroll to position [621, 0]
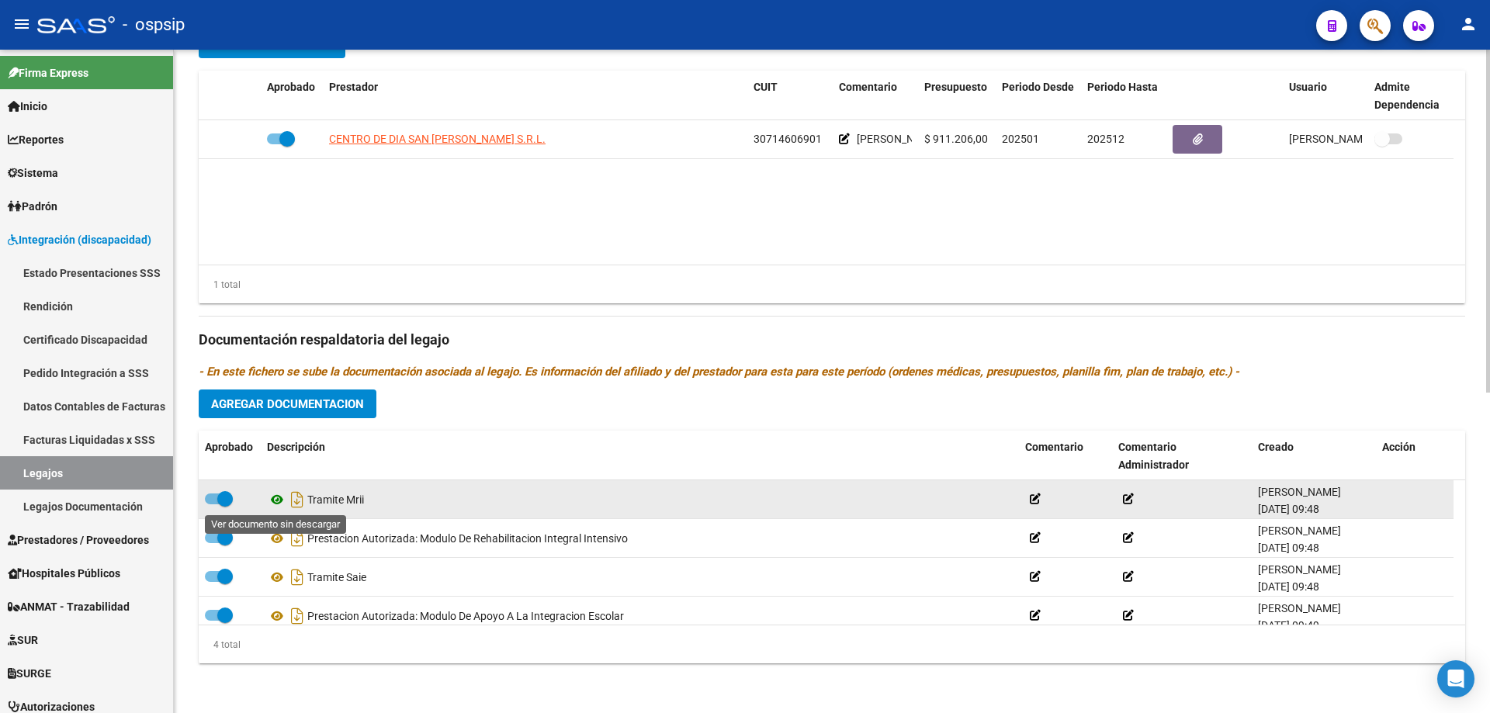
click at [273, 504] on icon at bounding box center [277, 499] width 20 height 19
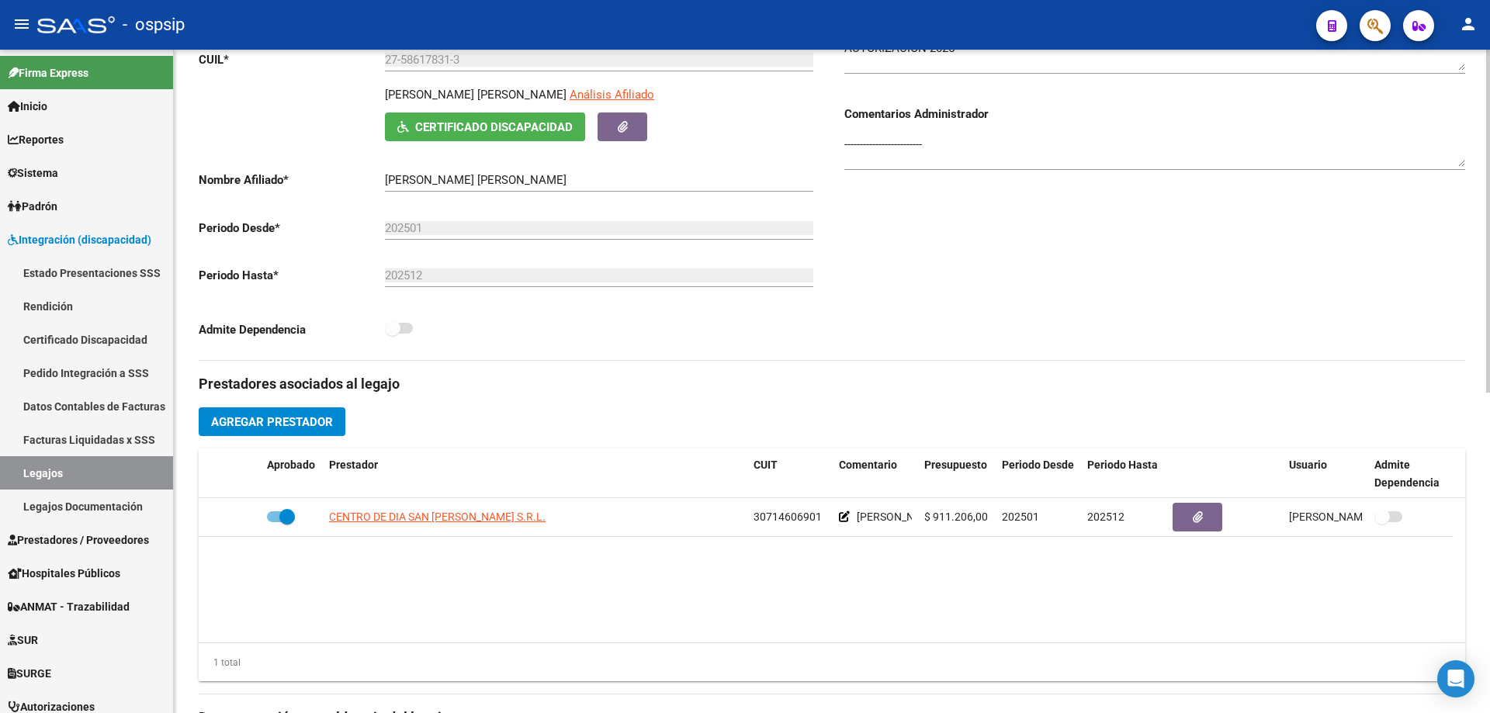
scroll to position [78, 0]
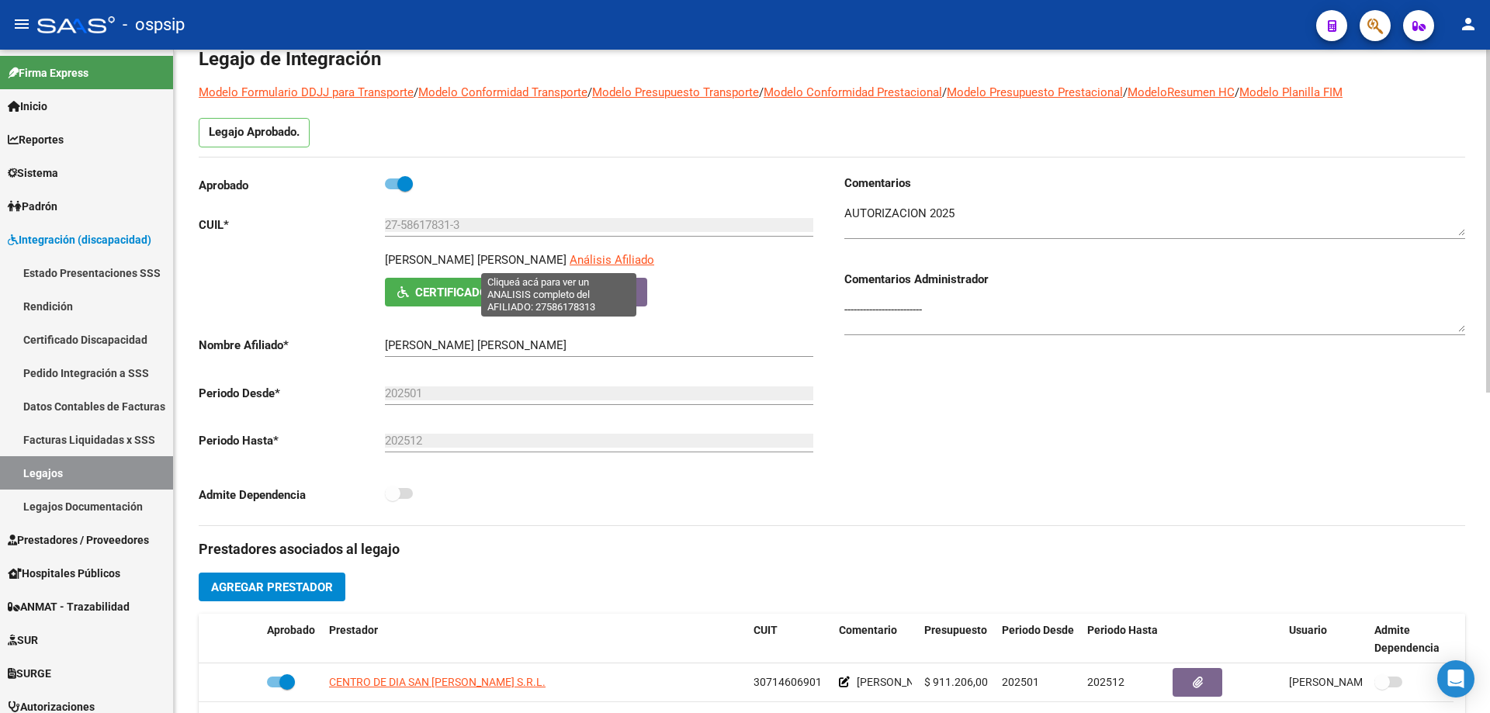
click at [577, 256] on span "Análisis Afiliado" at bounding box center [612, 260] width 85 height 14
type textarea "27586178313"
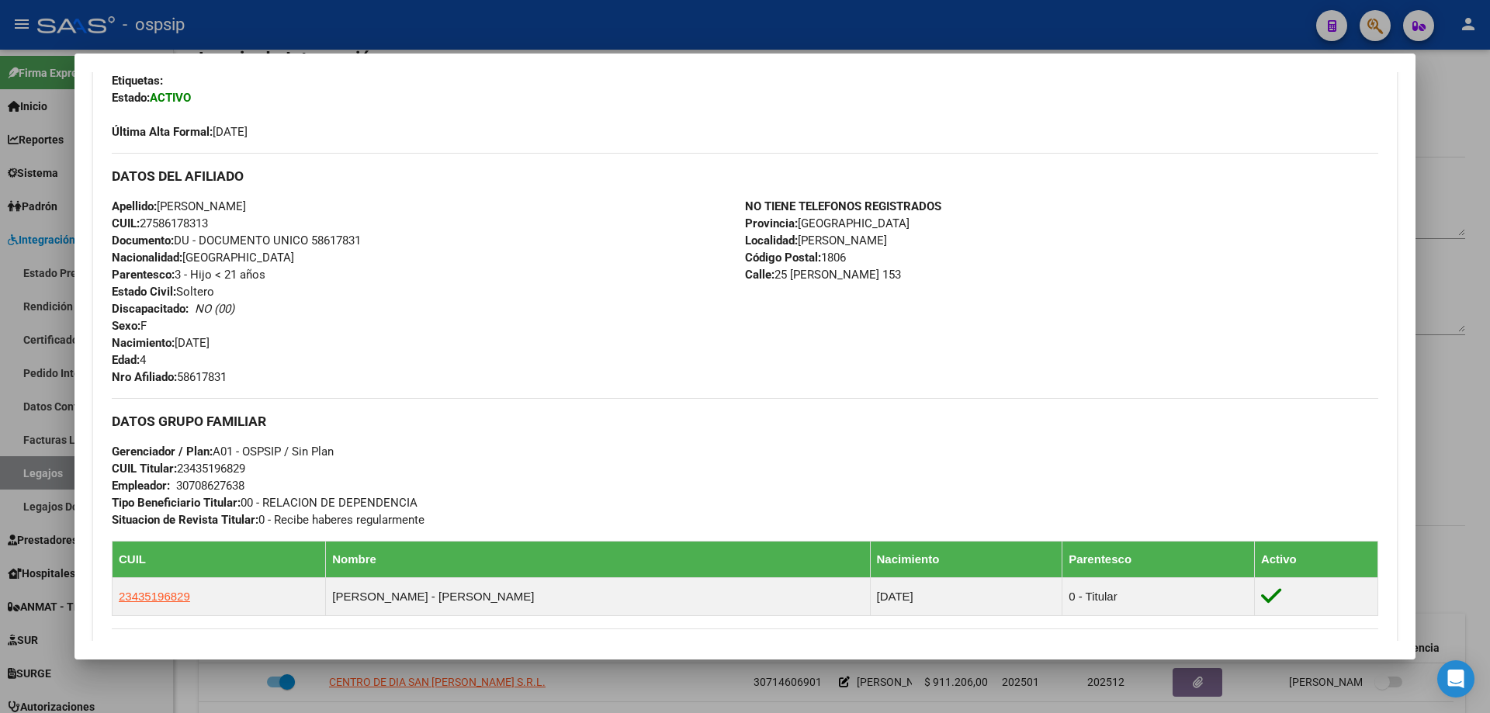
scroll to position [388, 0]
